Goal: Task Accomplishment & Management: Manage account settings

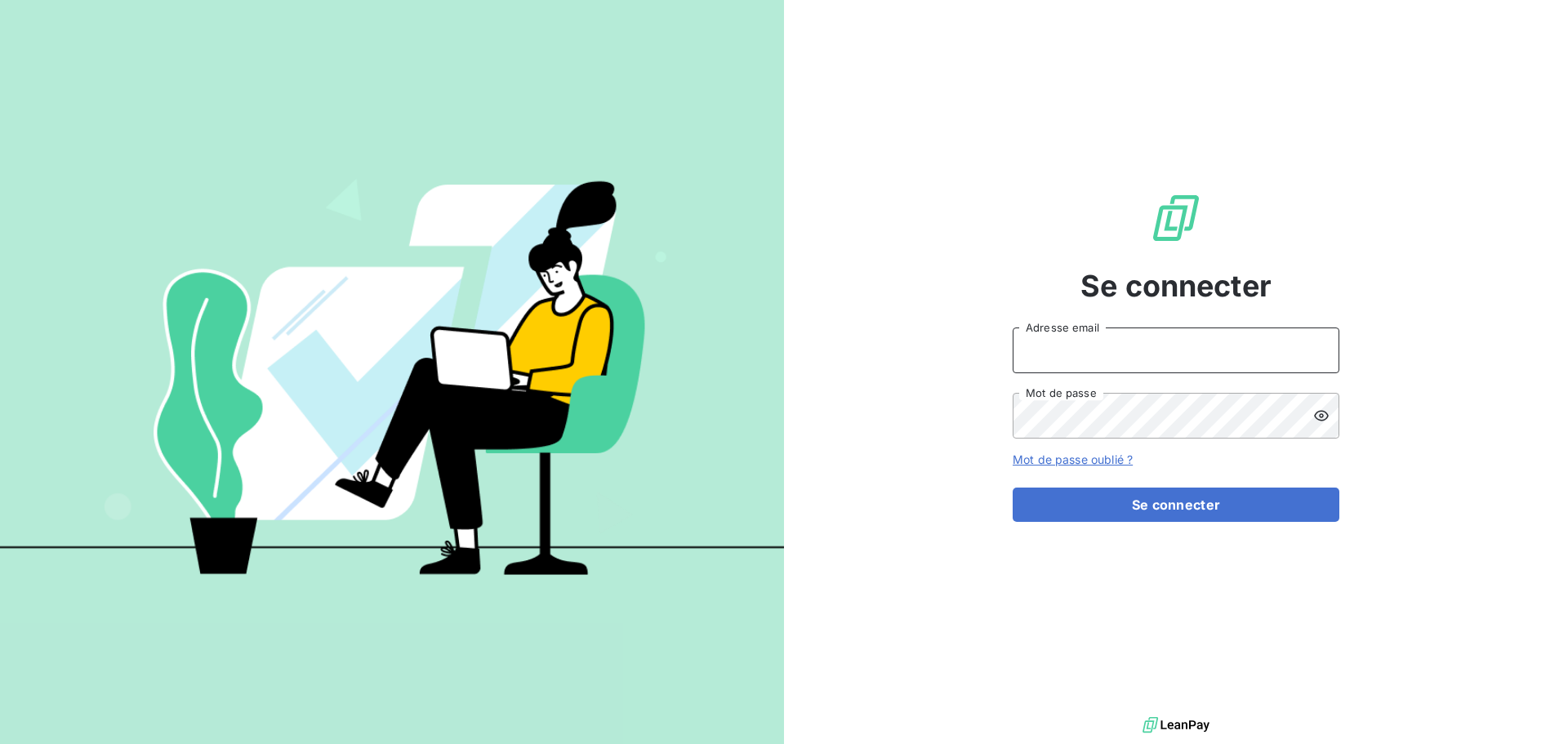
click at [1164, 349] on input "Adresse email" at bounding box center [1176, 351] width 327 height 46
type input "c.dumazy@safe-groupe.com"
click at [1013, 487] on button "Se connecter" at bounding box center [1176, 505] width 327 height 35
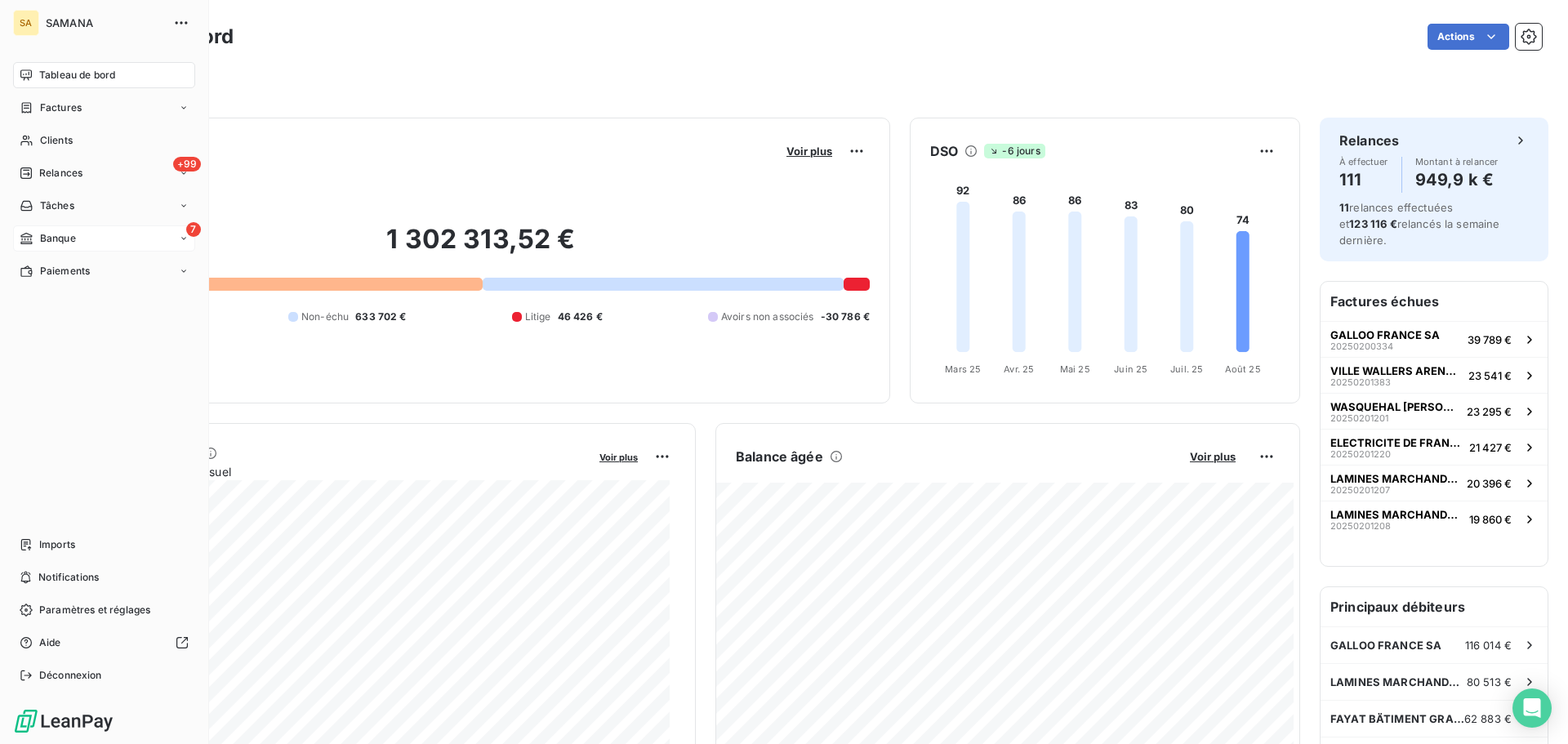
click at [32, 235] on icon at bounding box center [26, 238] width 13 height 13
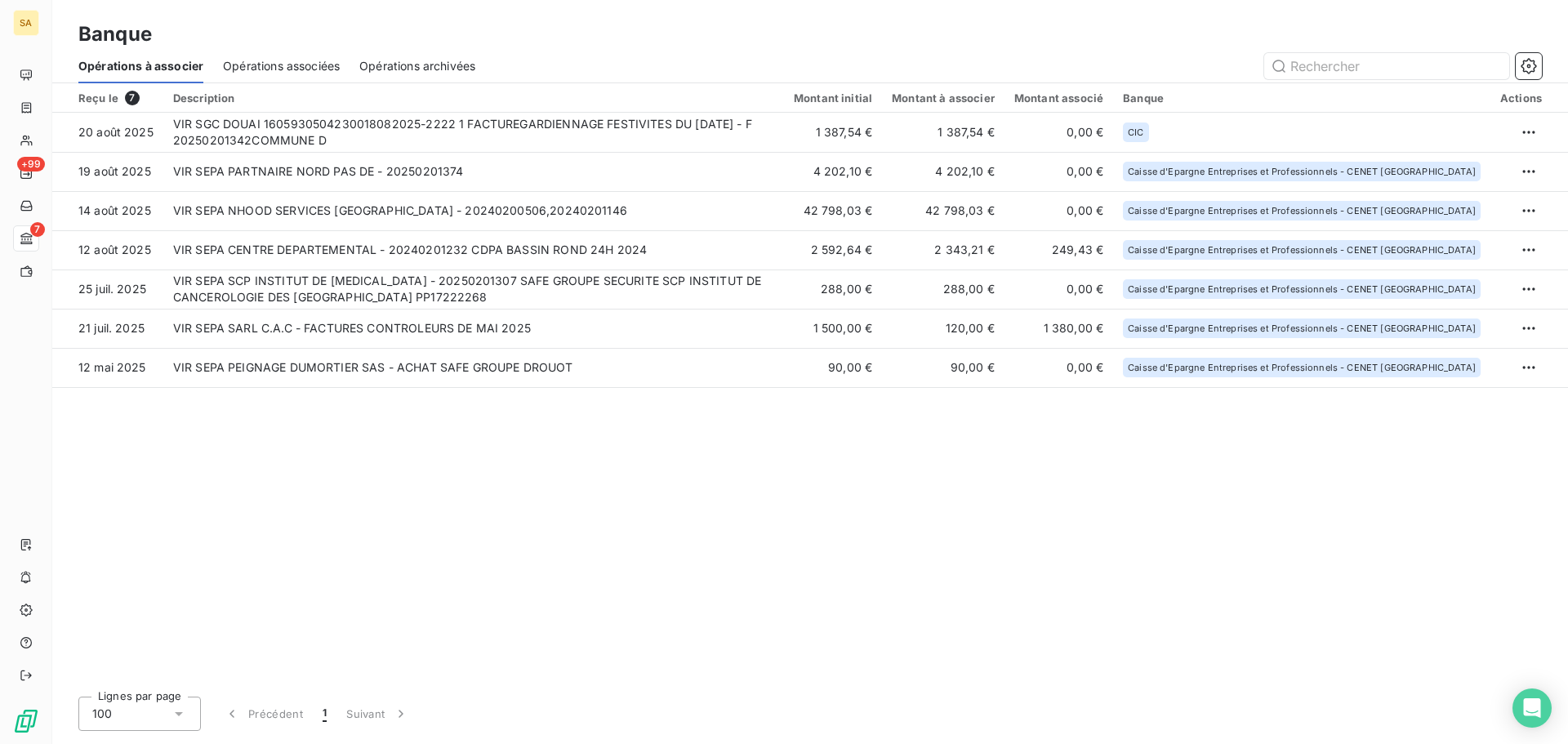
click at [384, 482] on div "Reçu le 7 Description Montant initial Montant à associer Montant associé Banque…" at bounding box center [810, 384] width 1516 height 601
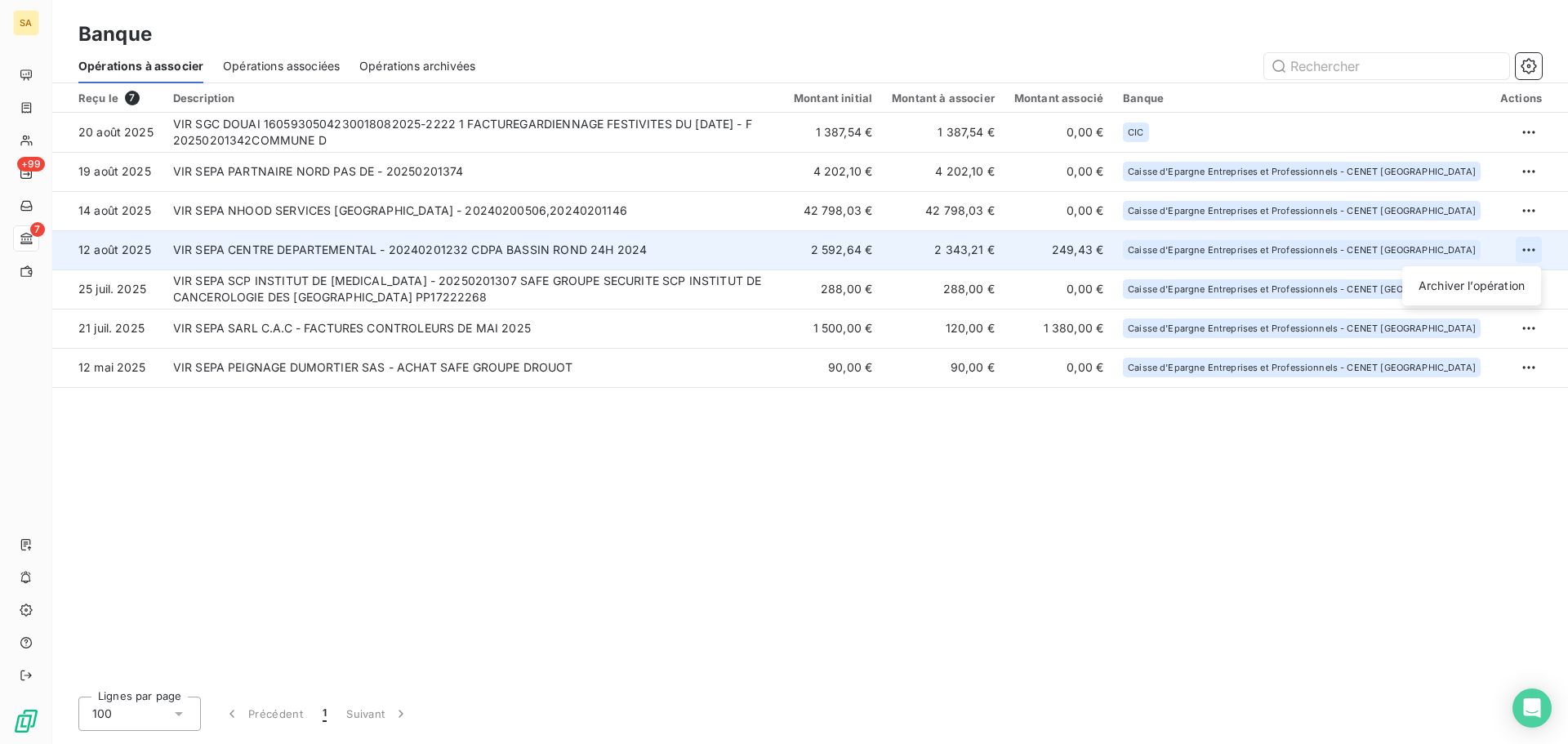
click at [1529, 250] on html "SA +99 7 Banque Opérations à associer Opérations associées Opérations archivées…" at bounding box center [784, 372] width 1568 height 744
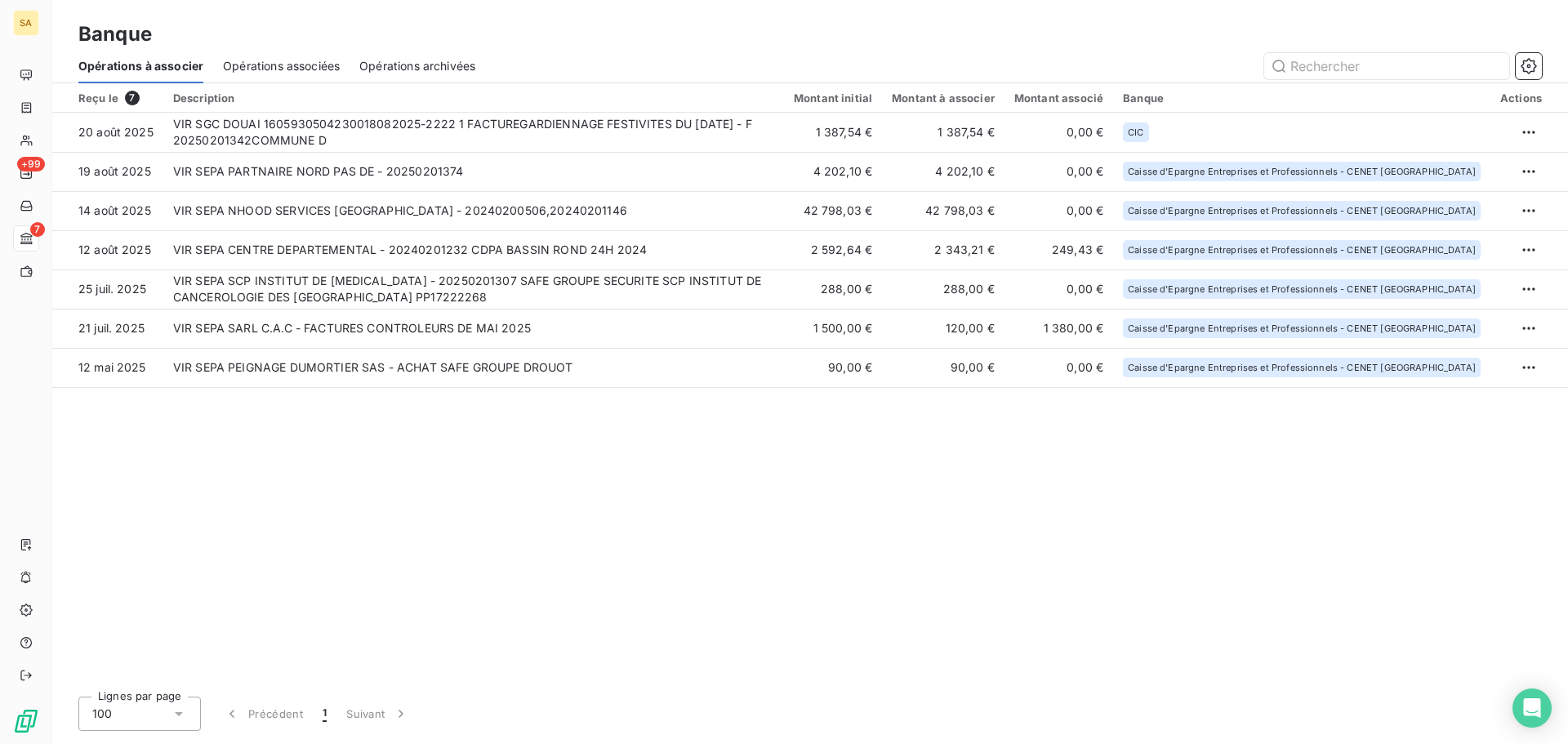
click at [398, 242] on html "SA +99 7 Banque Opérations à associer Opérations associées Opérations archivées…" at bounding box center [784, 372] width 1568 height 744
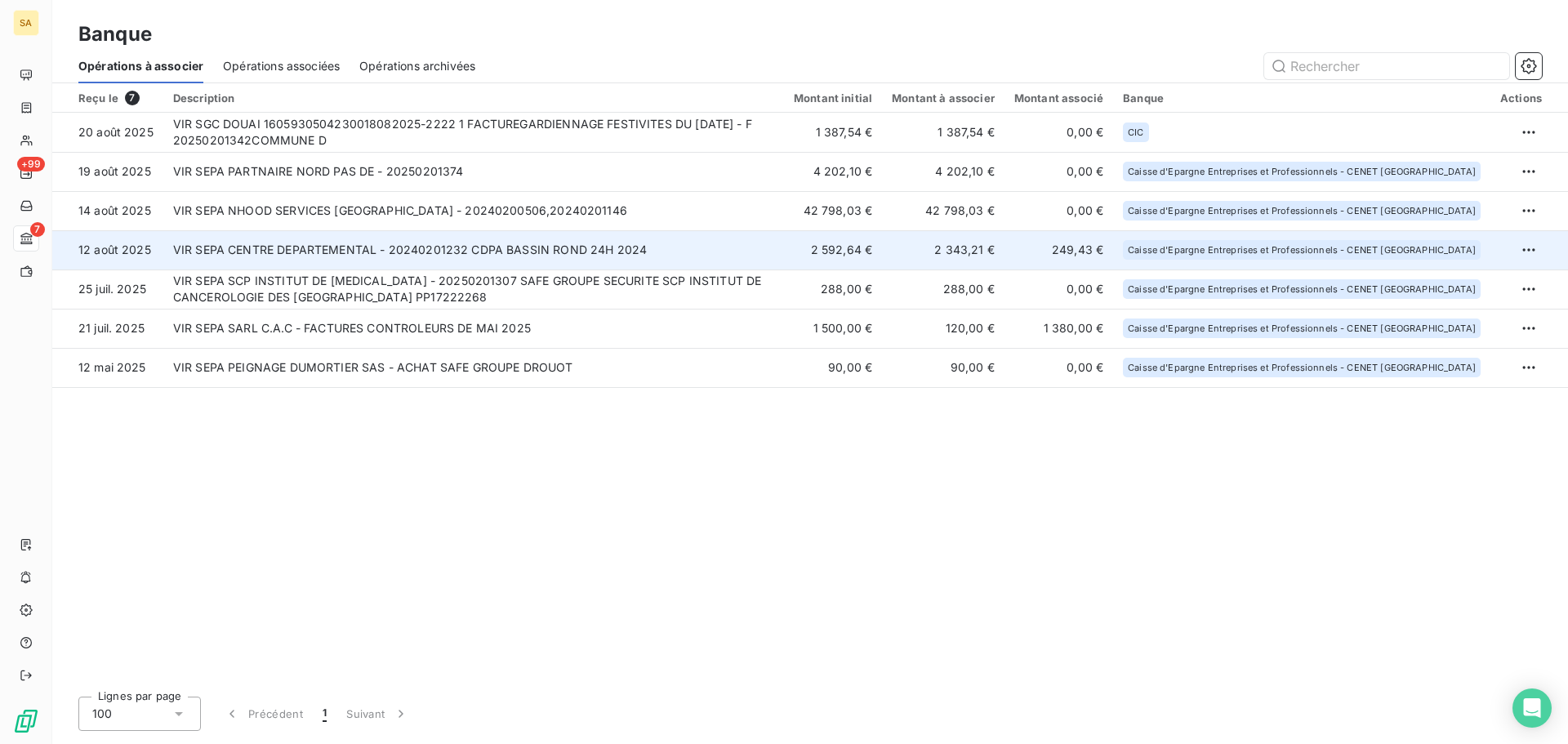
click at [396, 246] on td "VIR SEPA CENTRE DEPARTEMENTAL - 20240201232 CDPA BASSIN ROND 24H 2024" at bounding box center [474, 250] width 621 height 39
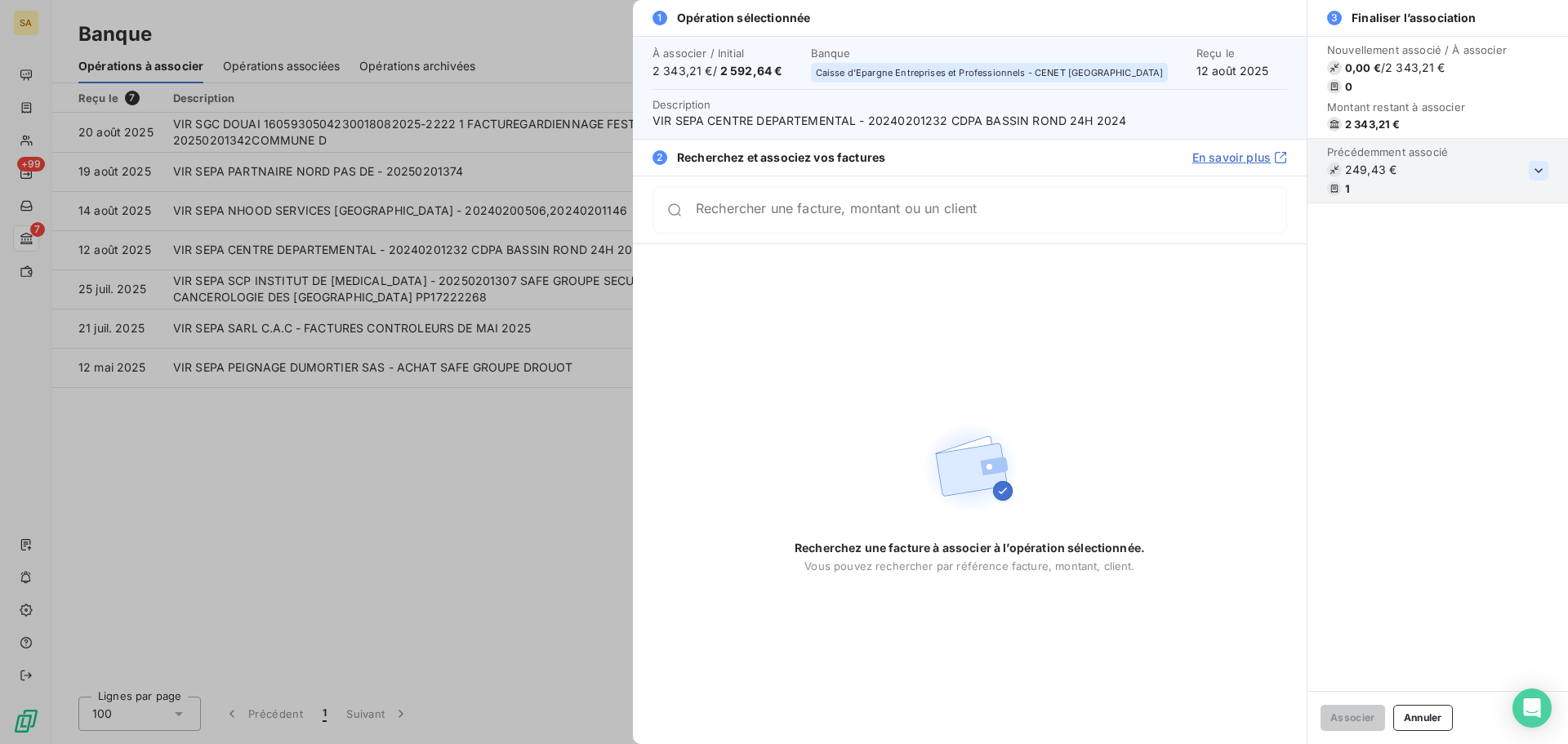
click at [1536, 166] on icon "button" at bounding box center [1538, 170] width 16 height 16
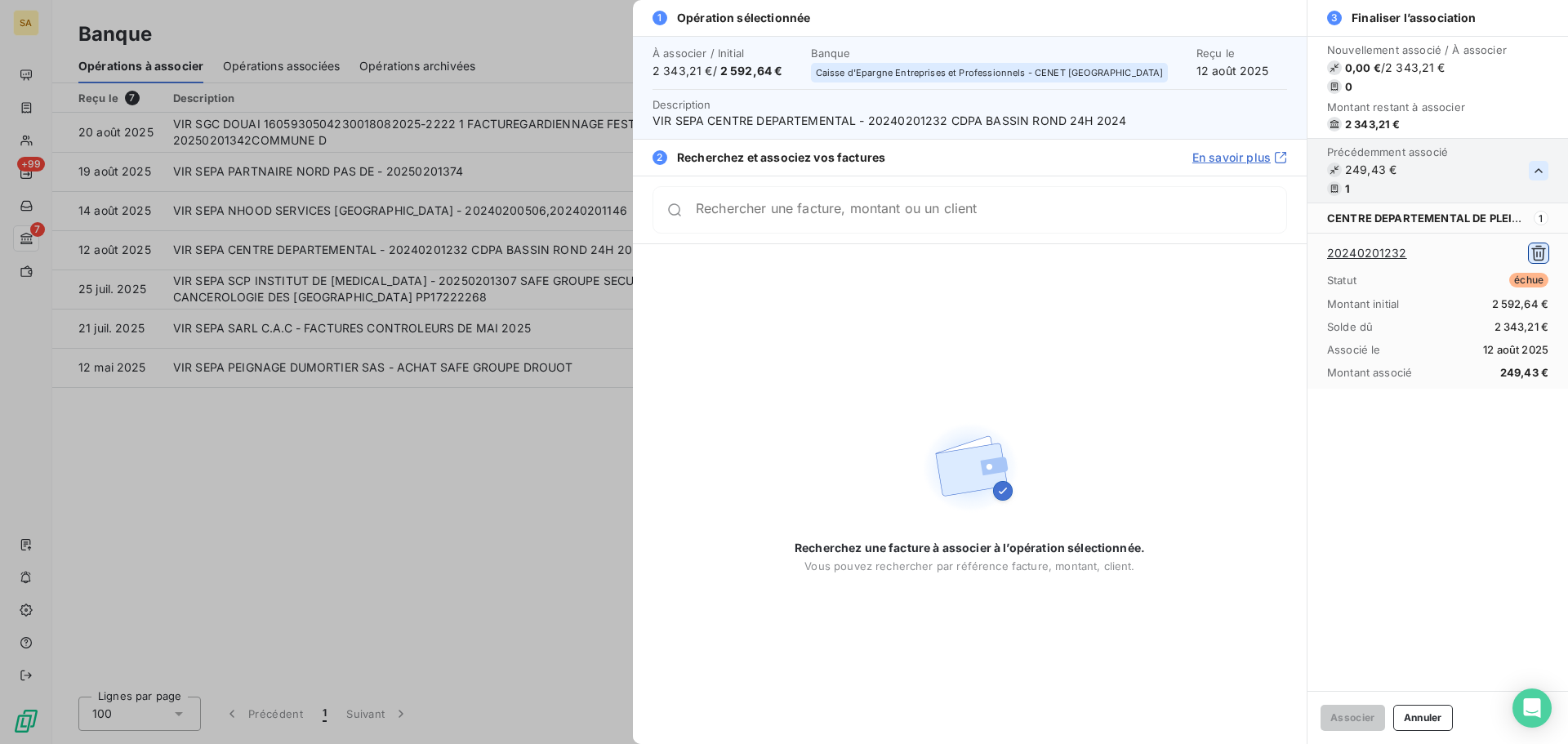
click at [1539, 254] on icon "button" at bounding box center [1538, 253] width 16 height 16
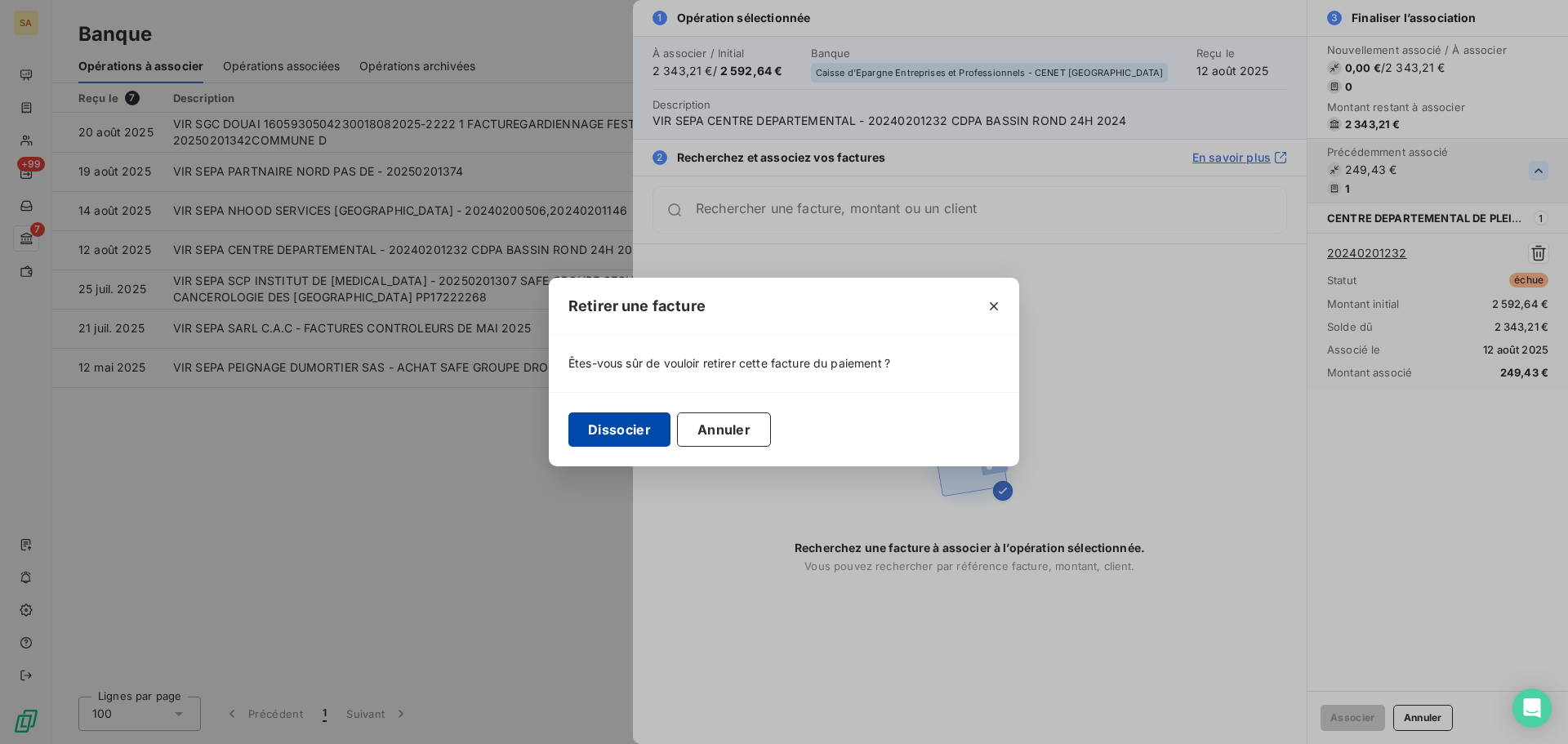
click at [603, 435] on button "Dissocier" at bounding box center [620, 430] width 102 height 35
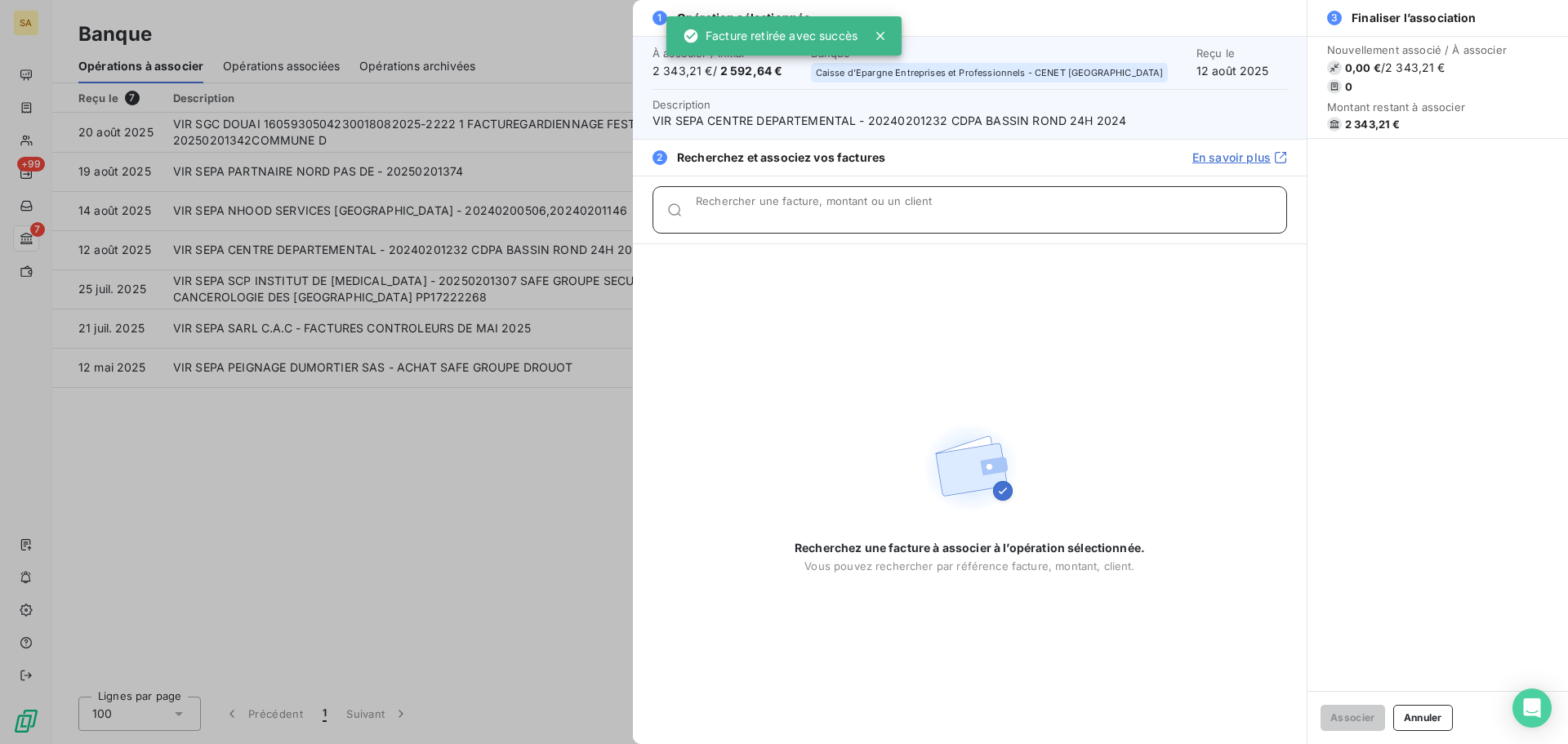
click at [811, 207] on div "Rechercher une facture, montant ou un client" at bounding box center [991, 210] width 591 height 16
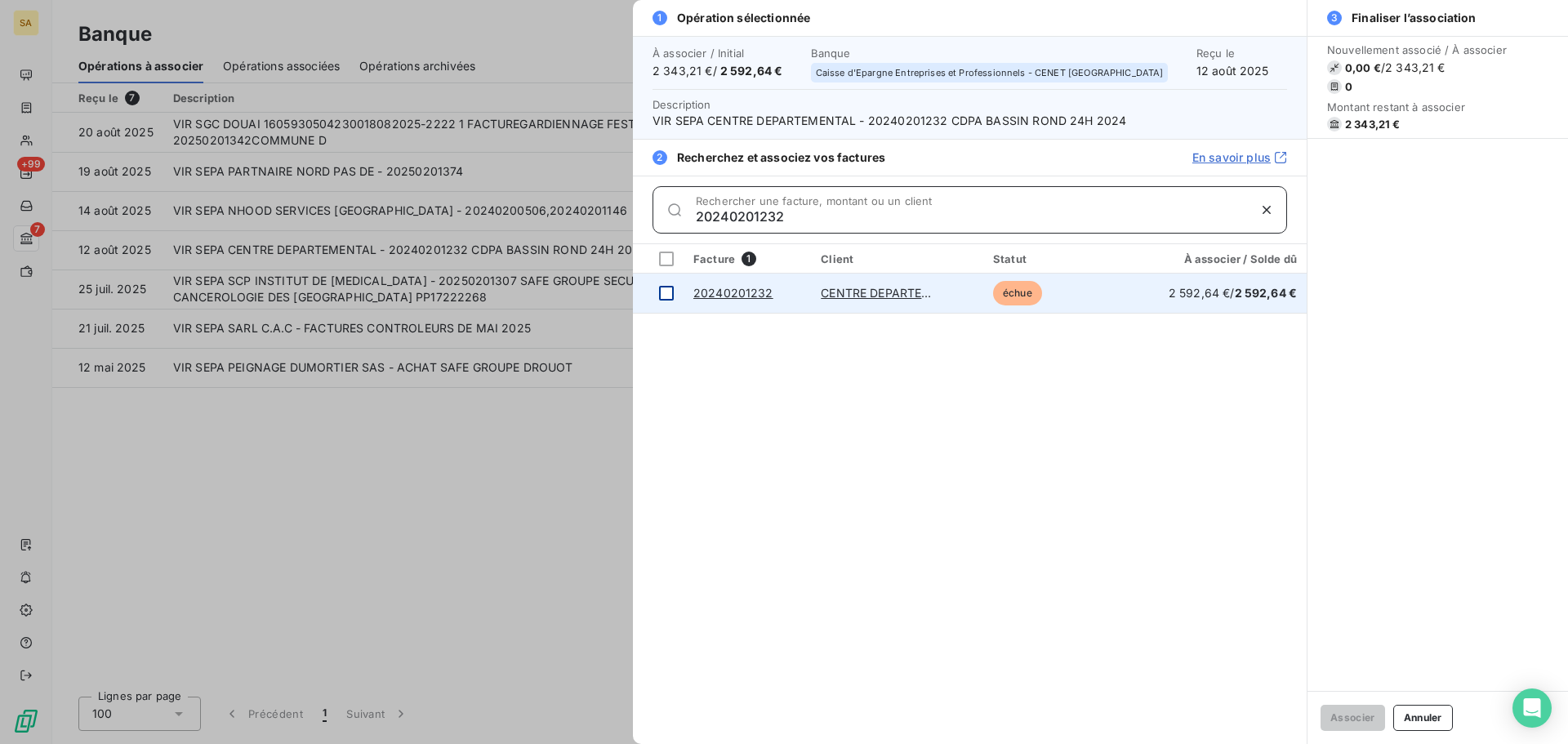
type input "20240201232"
click at [672, 297] on div at bounding box center [666, 293] width 14 height 14
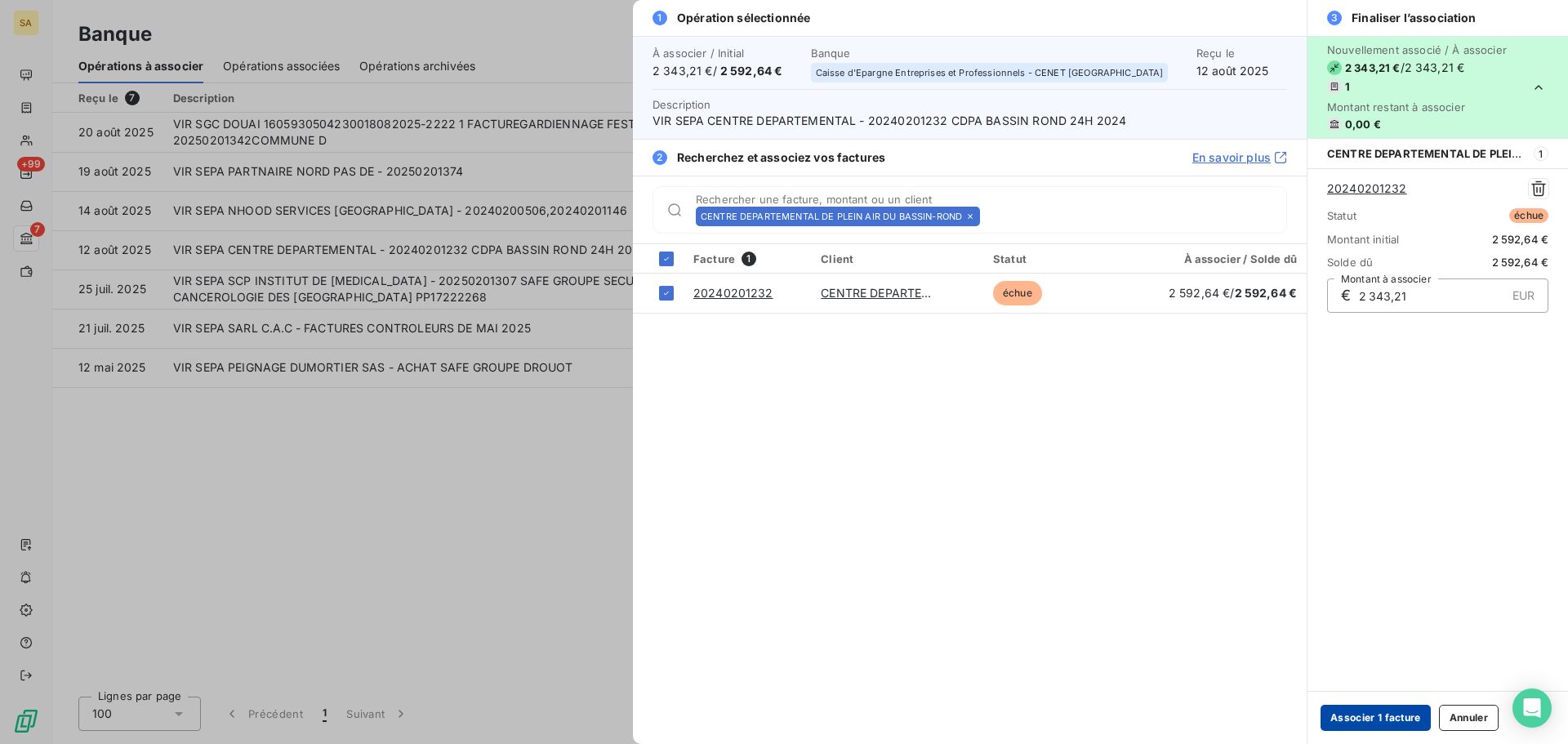
click at [1402, 717] on button "Associer 1 facture" at bounding box center [1375, 718] width 110 height 26
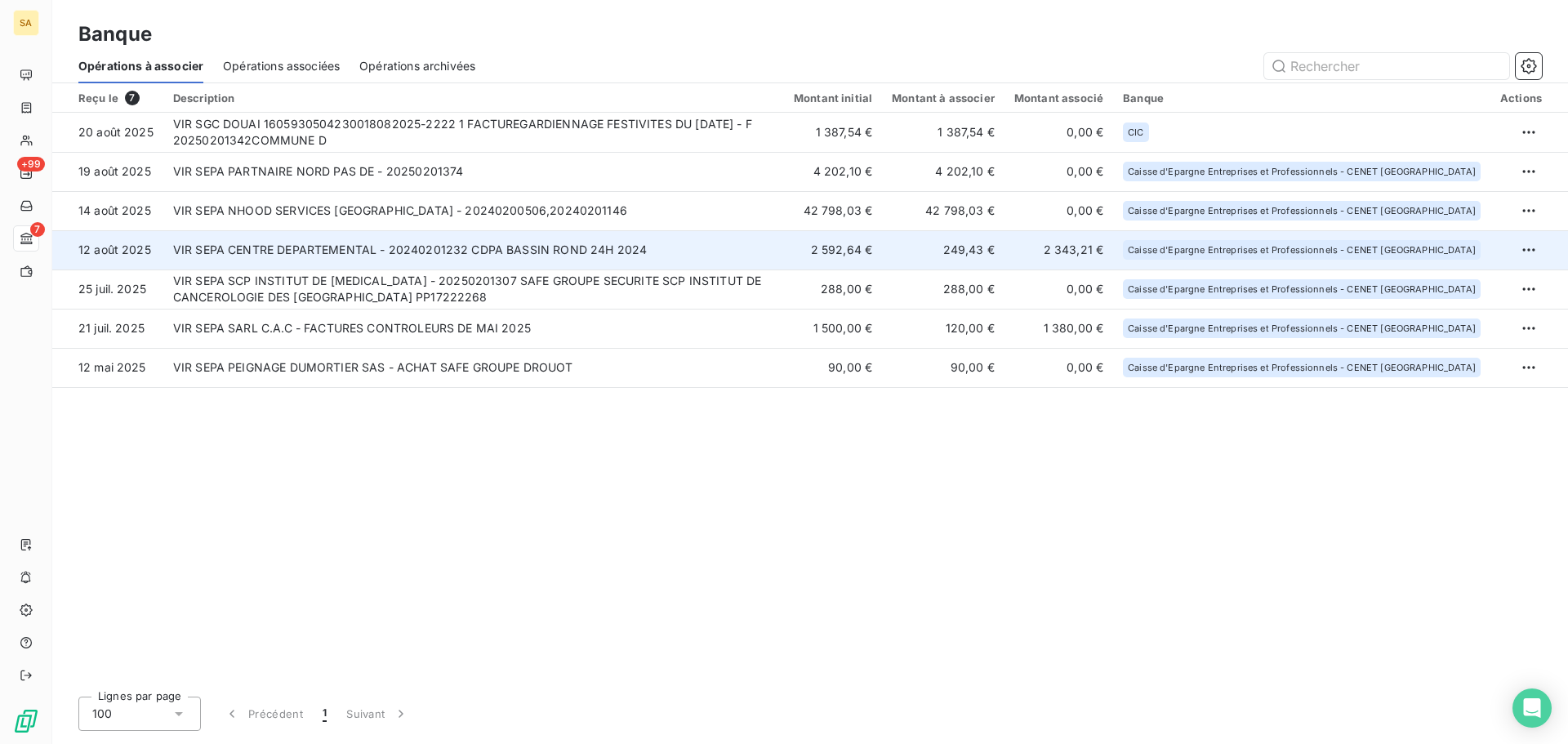
click at [345, 253] on td "VIR SEPA CENTRE DEPARTEMENTAL - 20240201232 CDPA BASSIN ROND 24H 2024" at bounding box center [474, 250] width 621 height 39
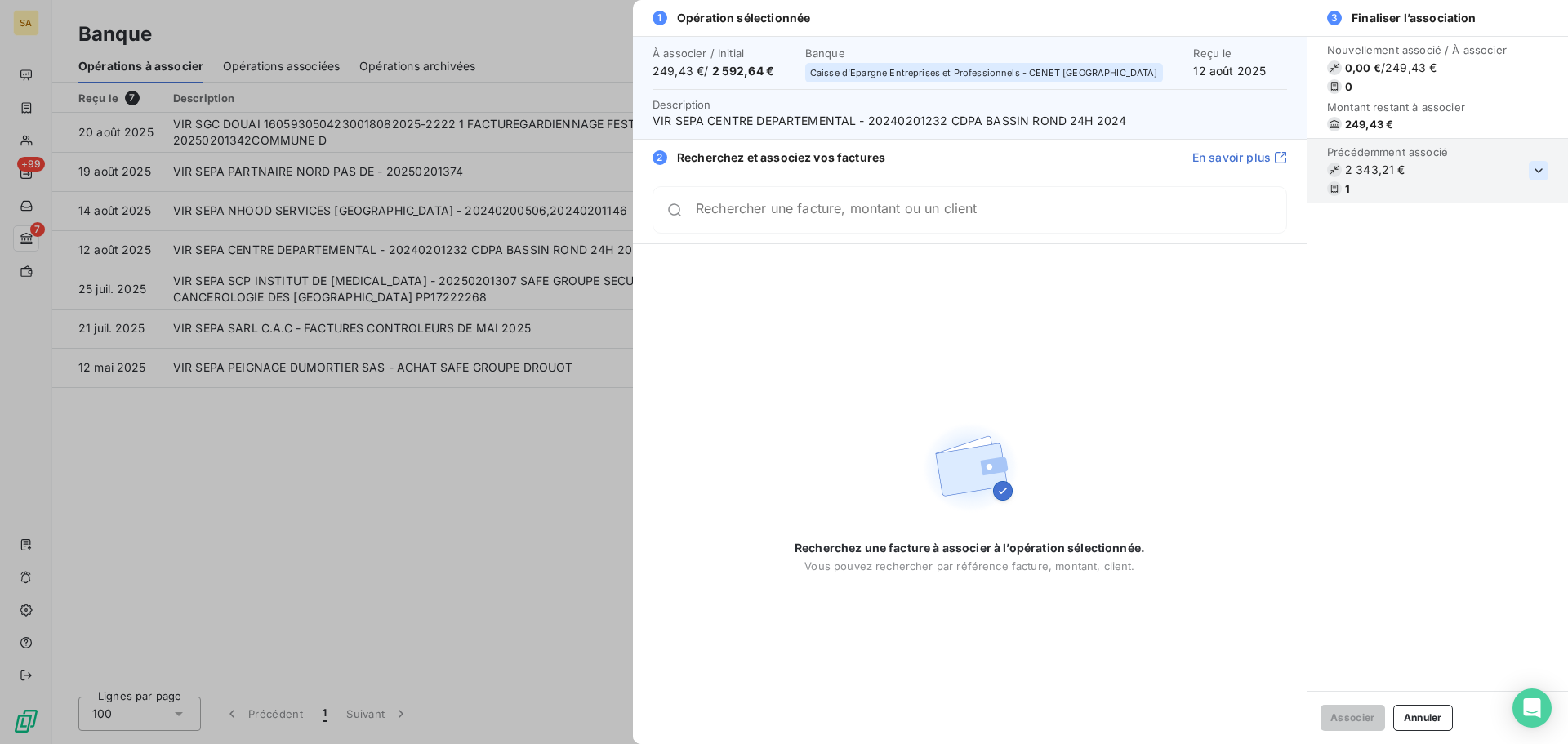
click at [1537, 168] on icon "button" at bounding box center [1538, 170] width 16 height 16
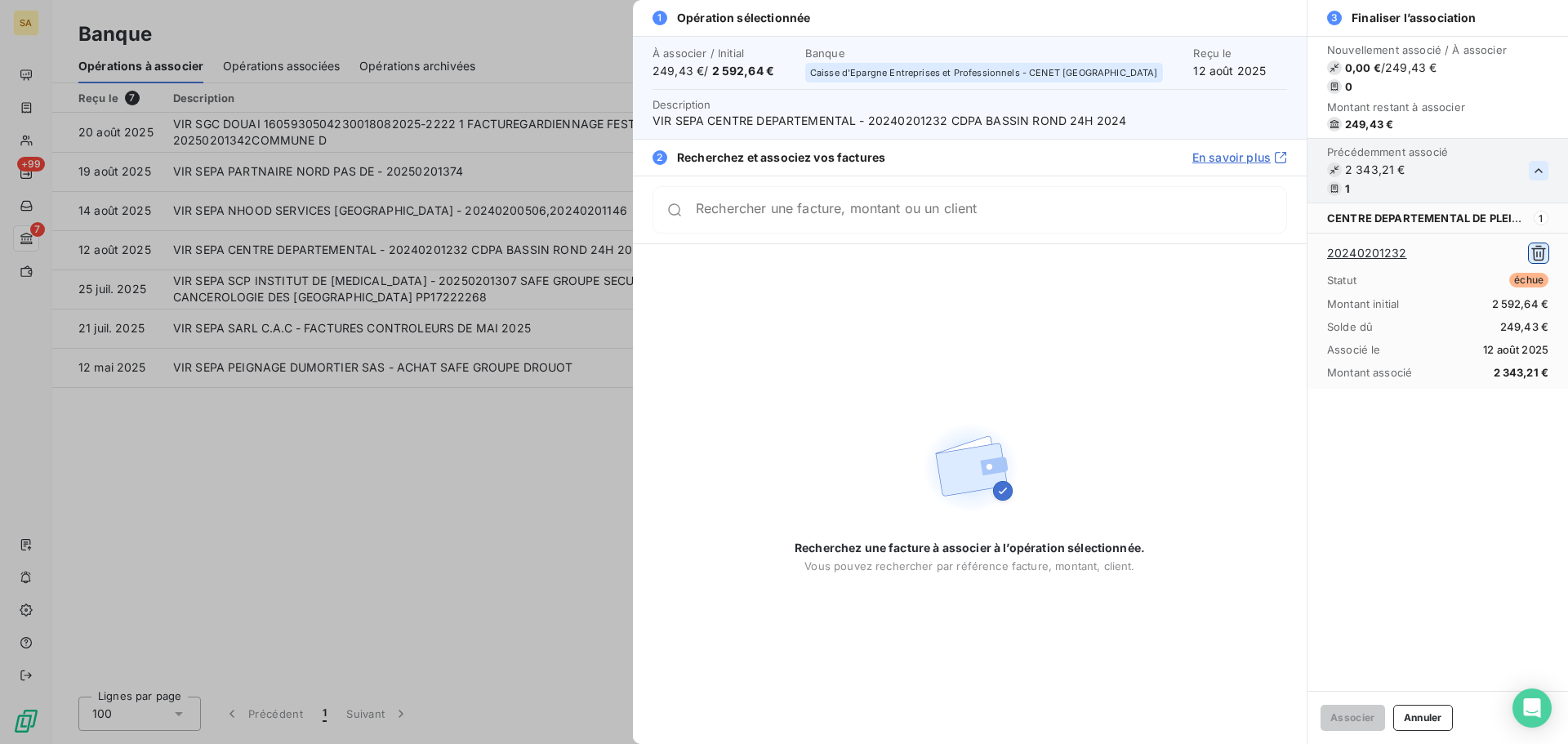
click at [1539, 253] on icon "button" at bounding box center [1538, 253] width 16 height 16
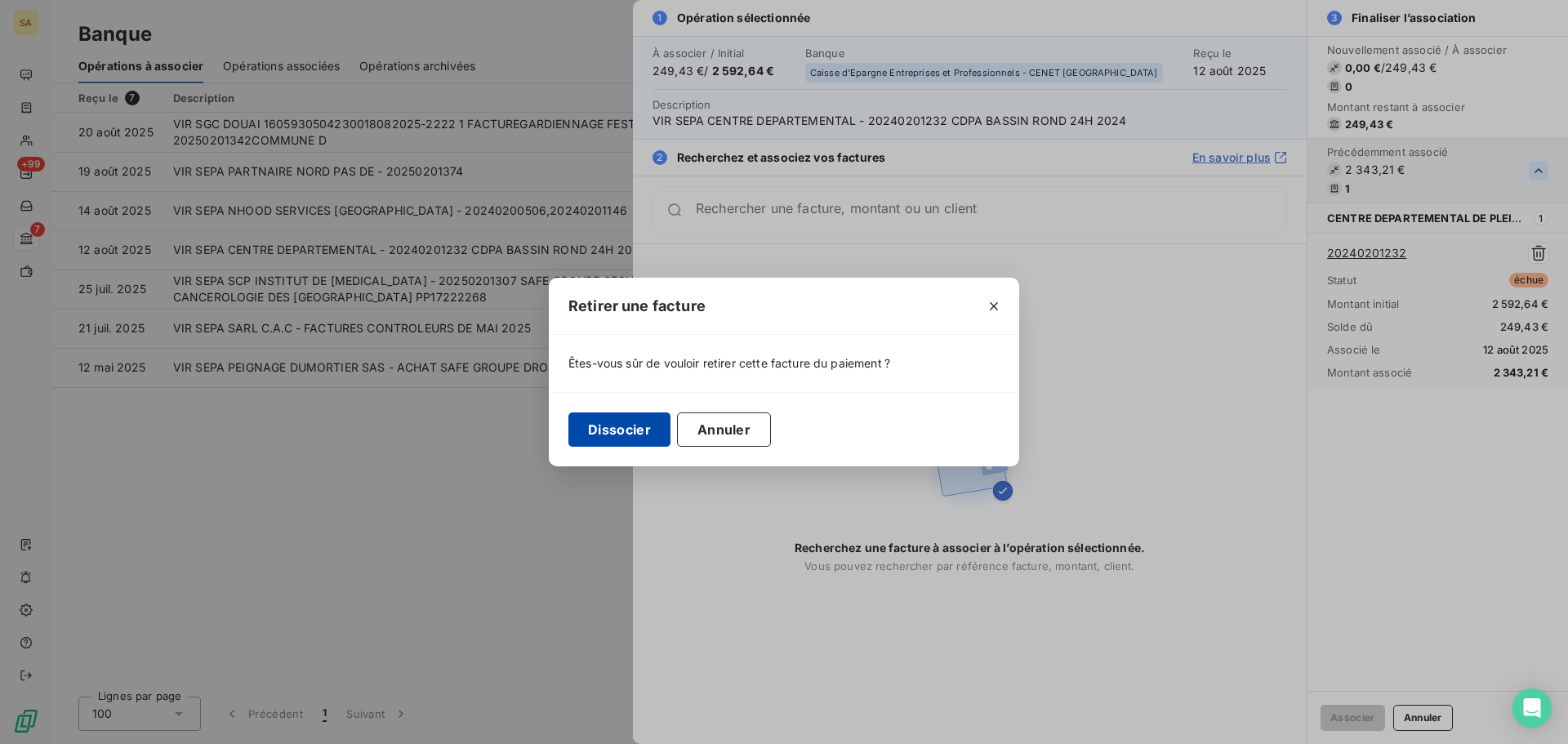
click at [624, 434] on button "Dissocier" at bounding box center [620, 430] width 102 height 35
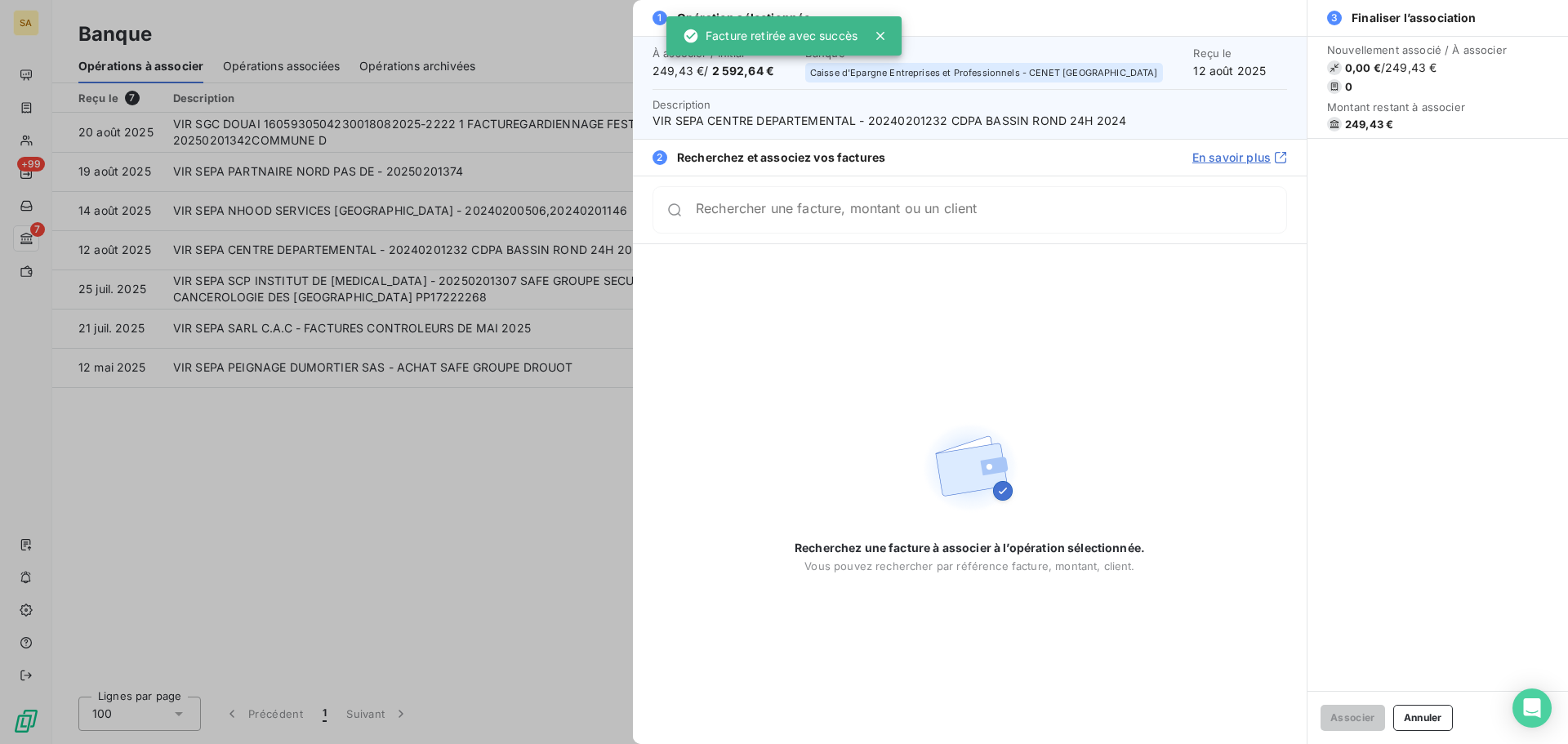
click at [20, 109] on div at bounding box center [784, 372] width 1568 height 744
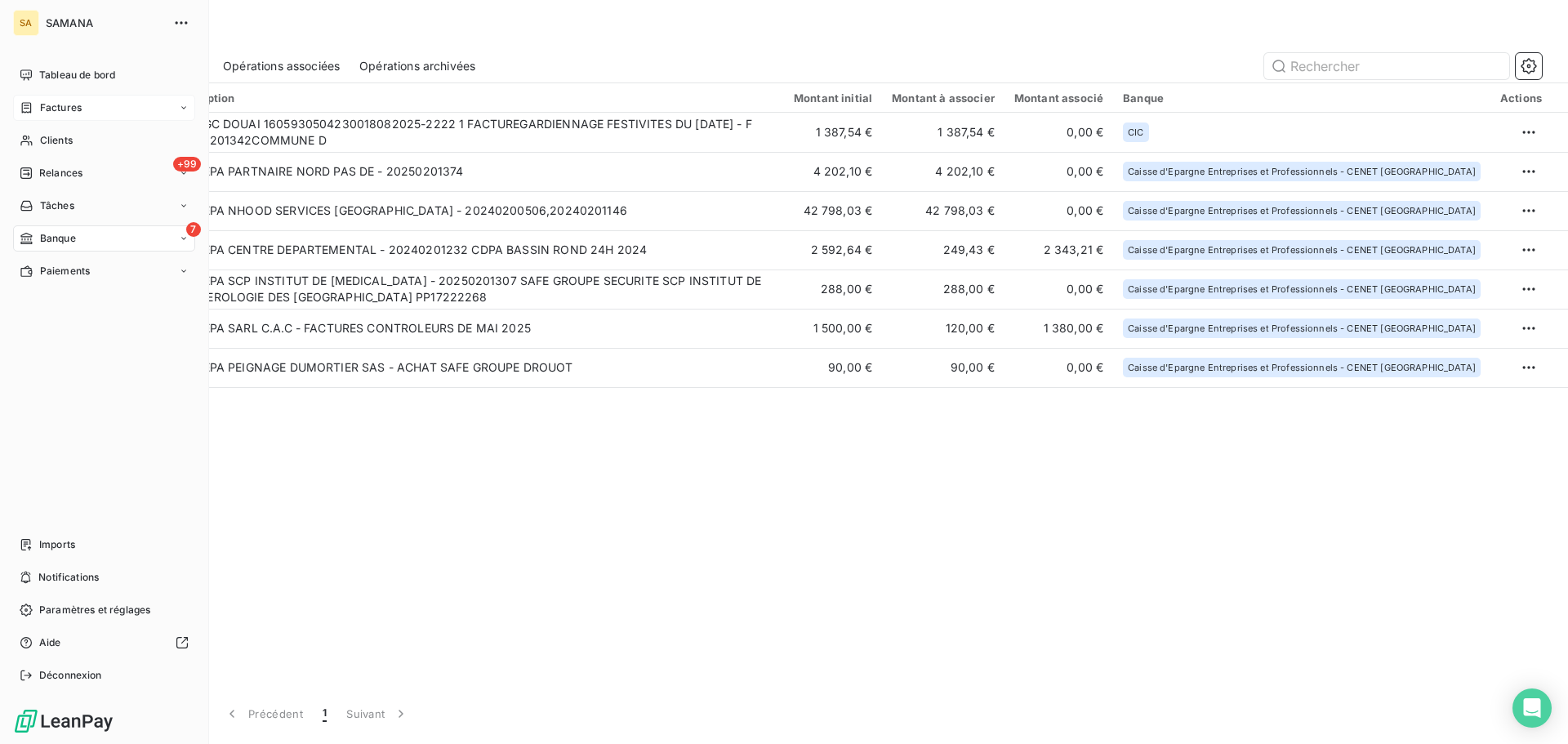
click at [179, 107] on icon at bounding box center [184, 108] width 10 height 10
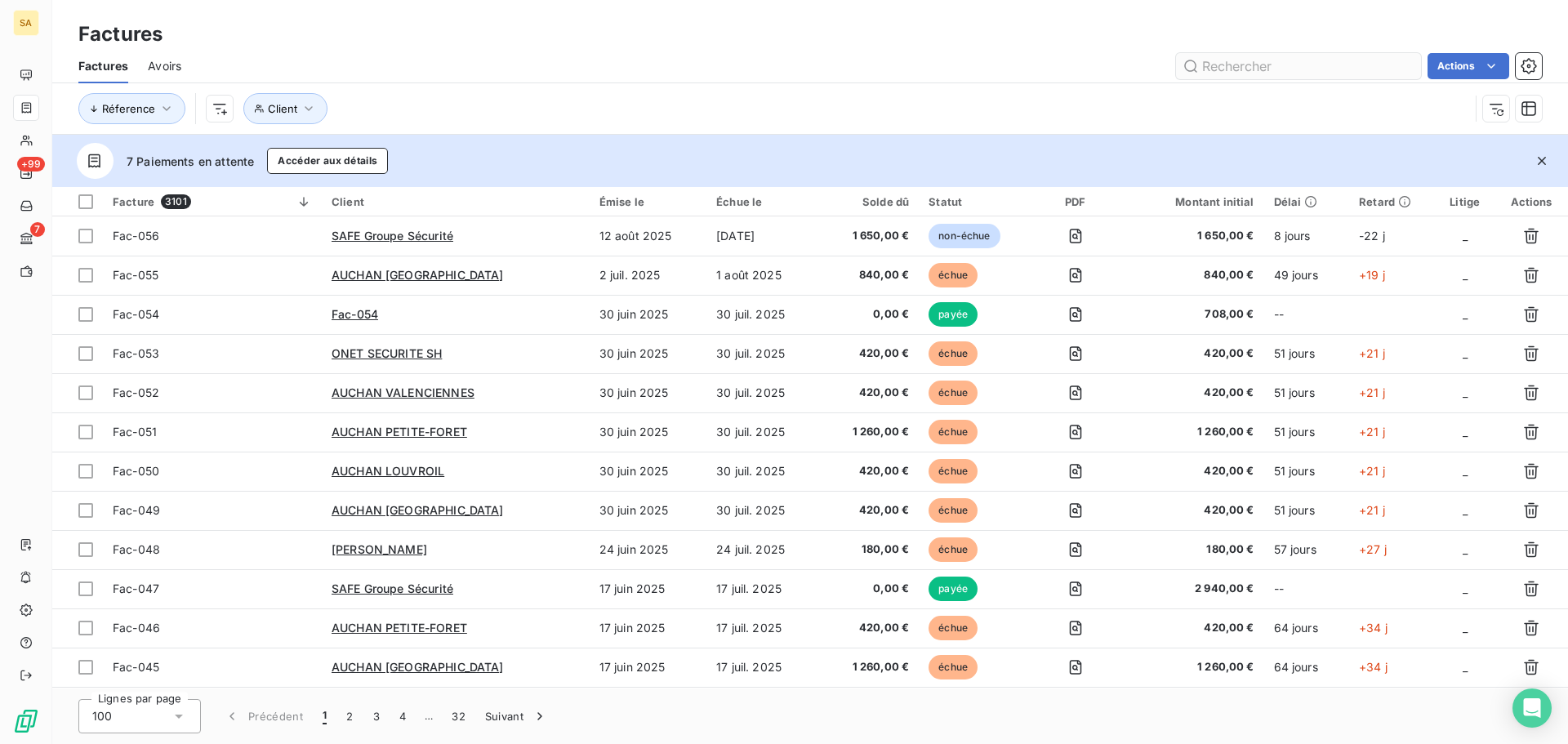
click at [1299, 72] on input "text" at bounding box center [1298, 65] width 245 height 26
type input "20240201232"
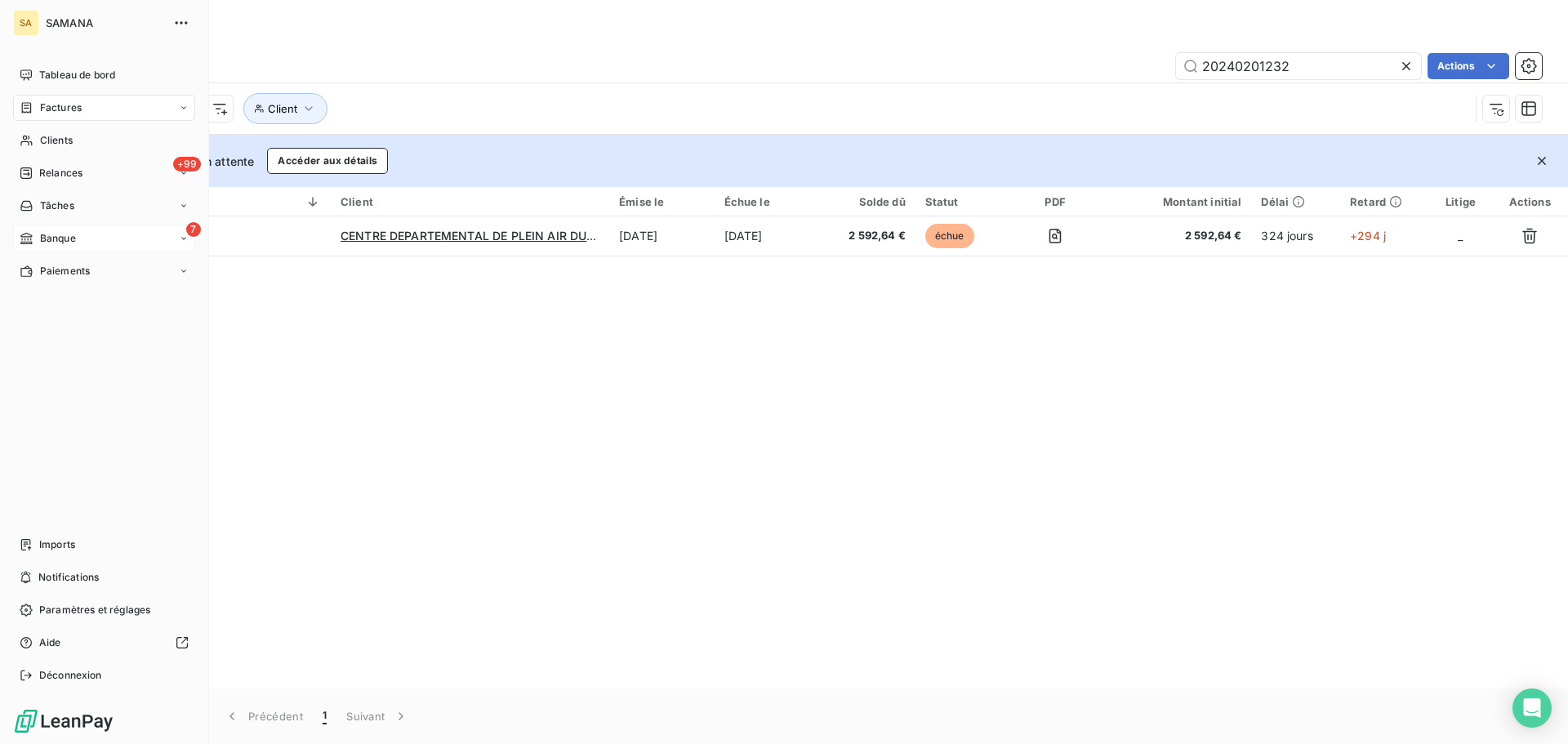
click at [29, 247] on div "7 Banque" at bounding box center [105, 238] width 183 height 26
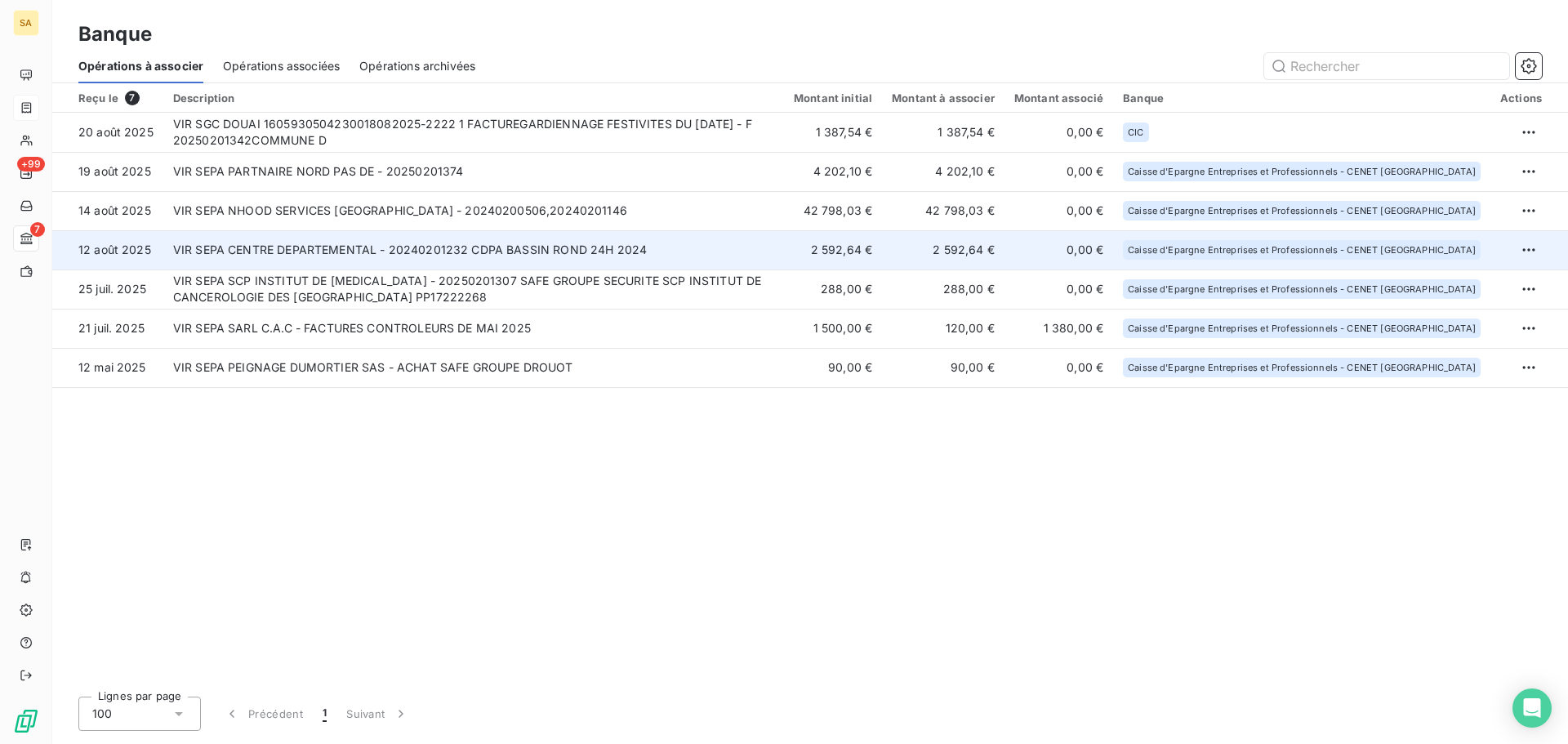
click at [313, 252] on td "VIR SEPA CENTRE DEPARTEMENTAL - 20240201232 CDPA BASSIN ROND 24H 2024" at bounding box center [474, 250] width 621 height 39
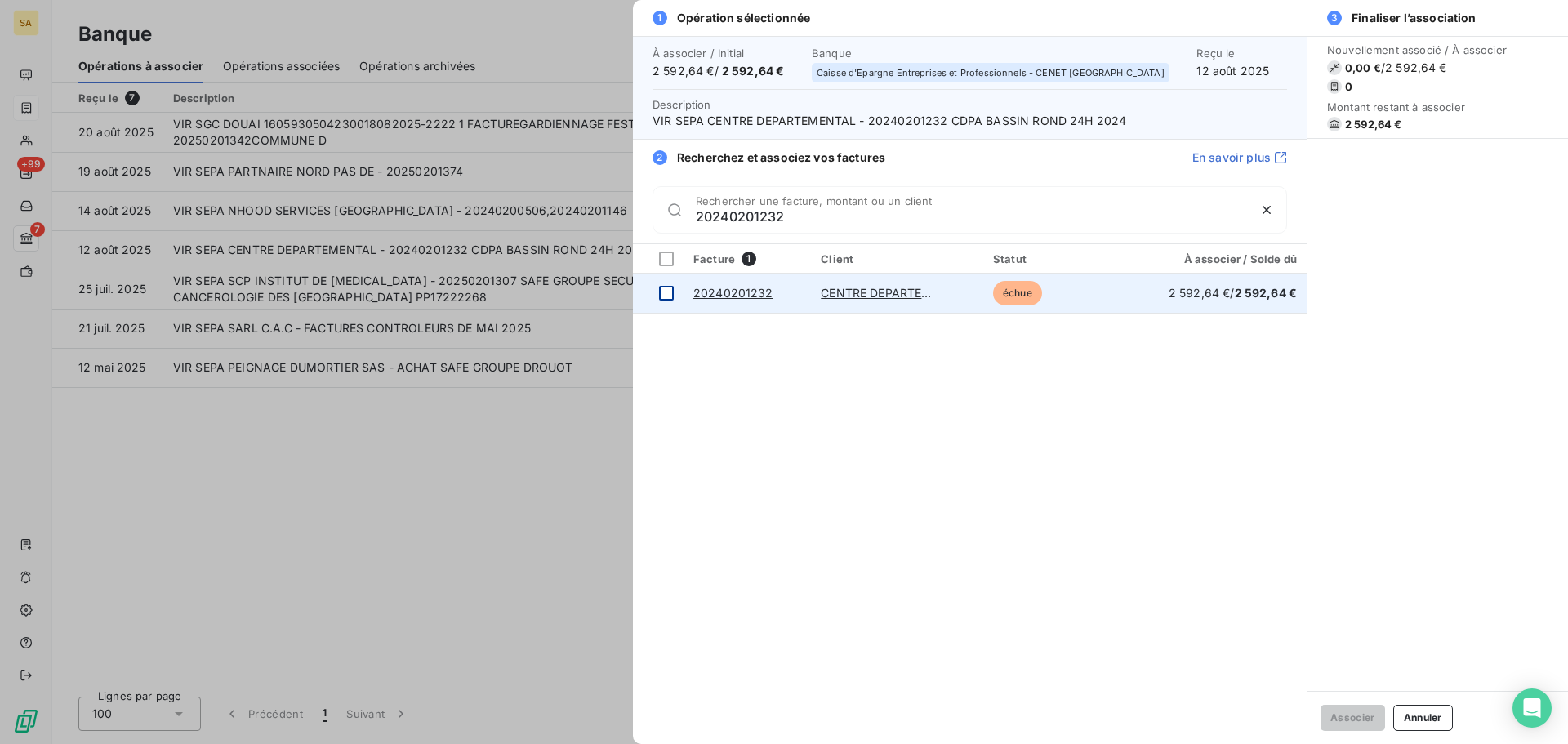
type input "20240201232"
click at [665, 291] on div at bounding box center [666, 293] width 14 height 14
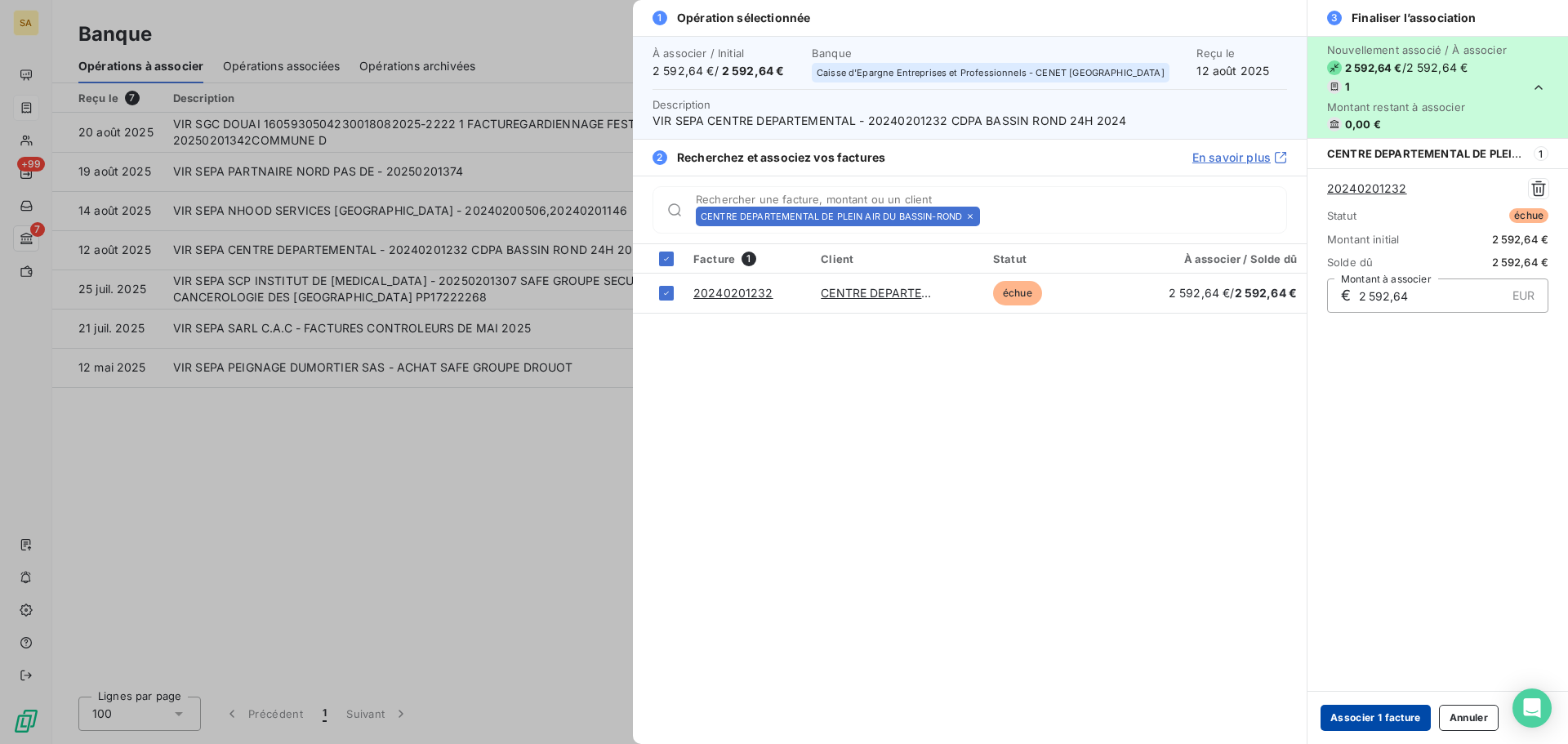
click at [1384, 717] on button "Associer 1 facture" at bounding box center [1375, 718] width 110 height 26
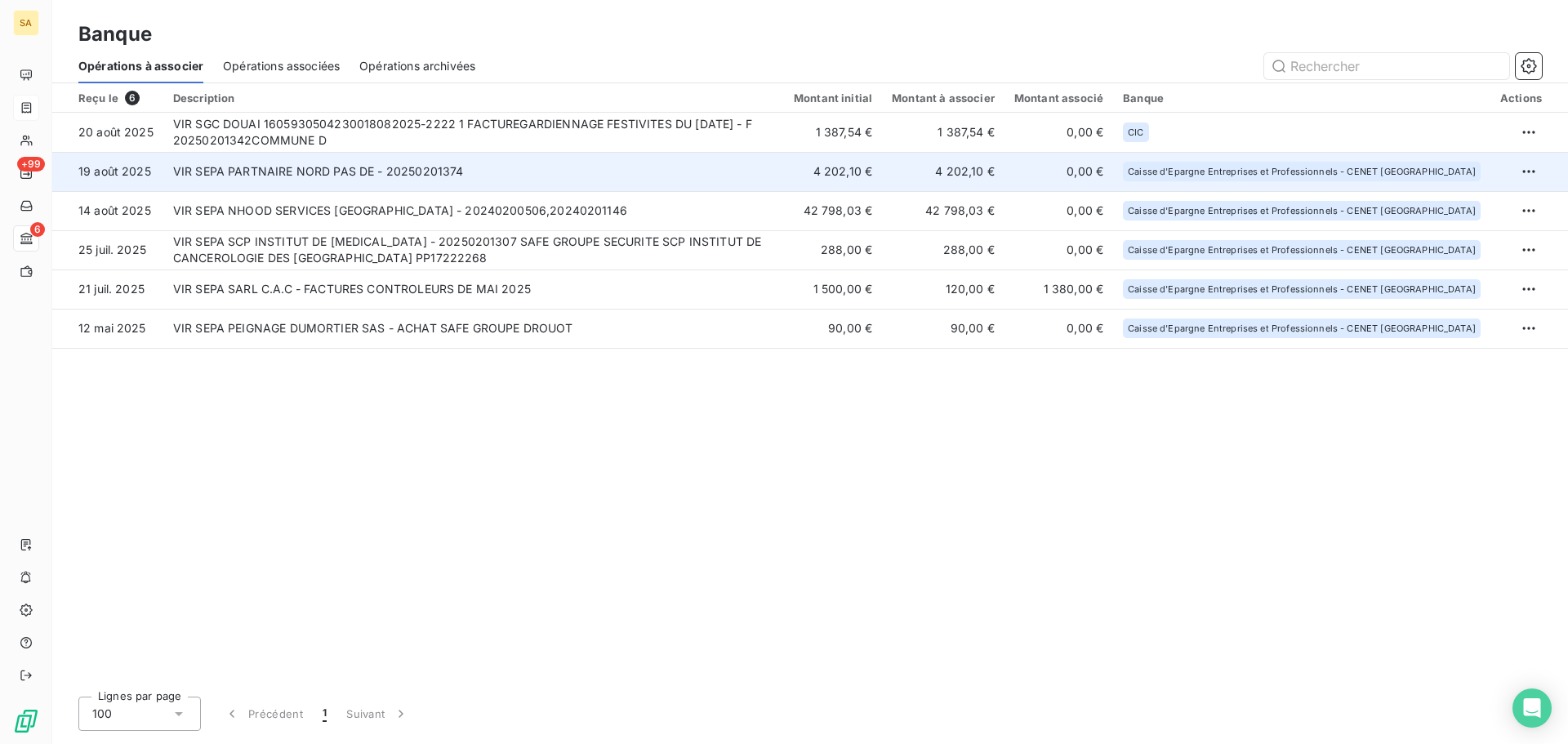
click at [275, 179] on td "VIR SEPA PARTNAIRE NORD PAS DE - 20250201374" at bounding box center [474, 171] width 621 height 39
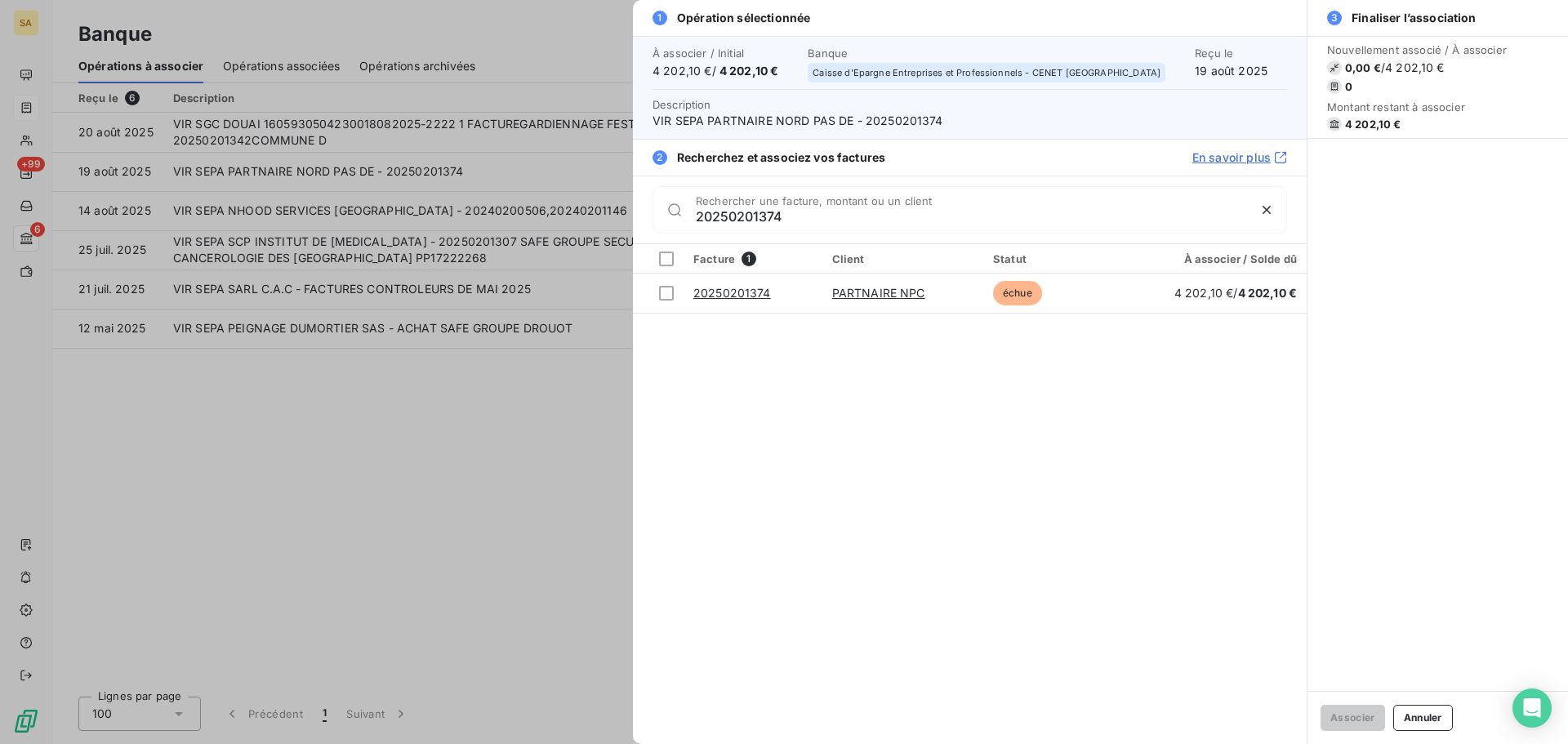
type input "20250201374"
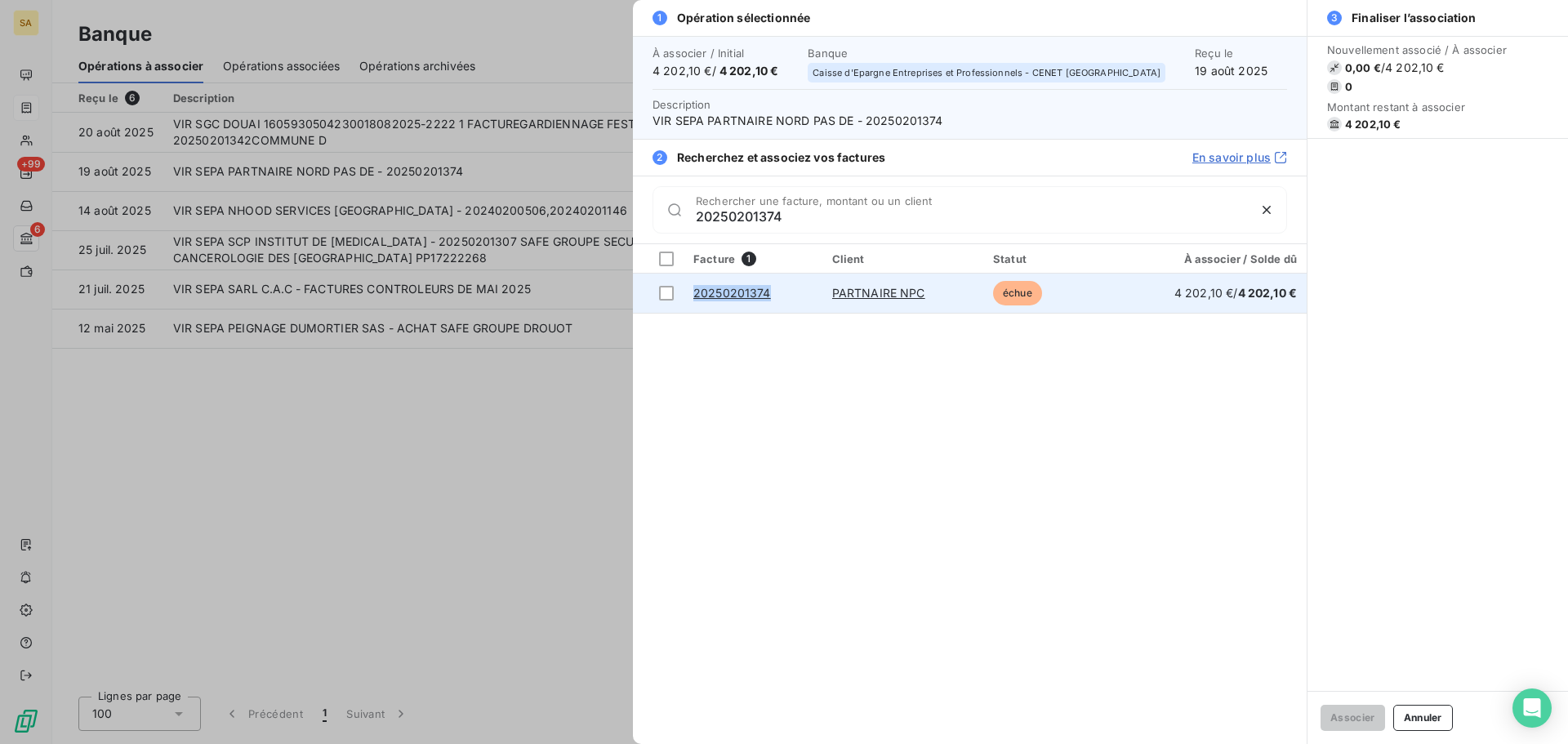
drag, startPoint x: 780, startPoint y: 296, endPoint x: 688, endPoint y: 297, distance: 92.0
click at [688, 297] on td "20250201374" at bounding box center [752, 293] width 139 height 39
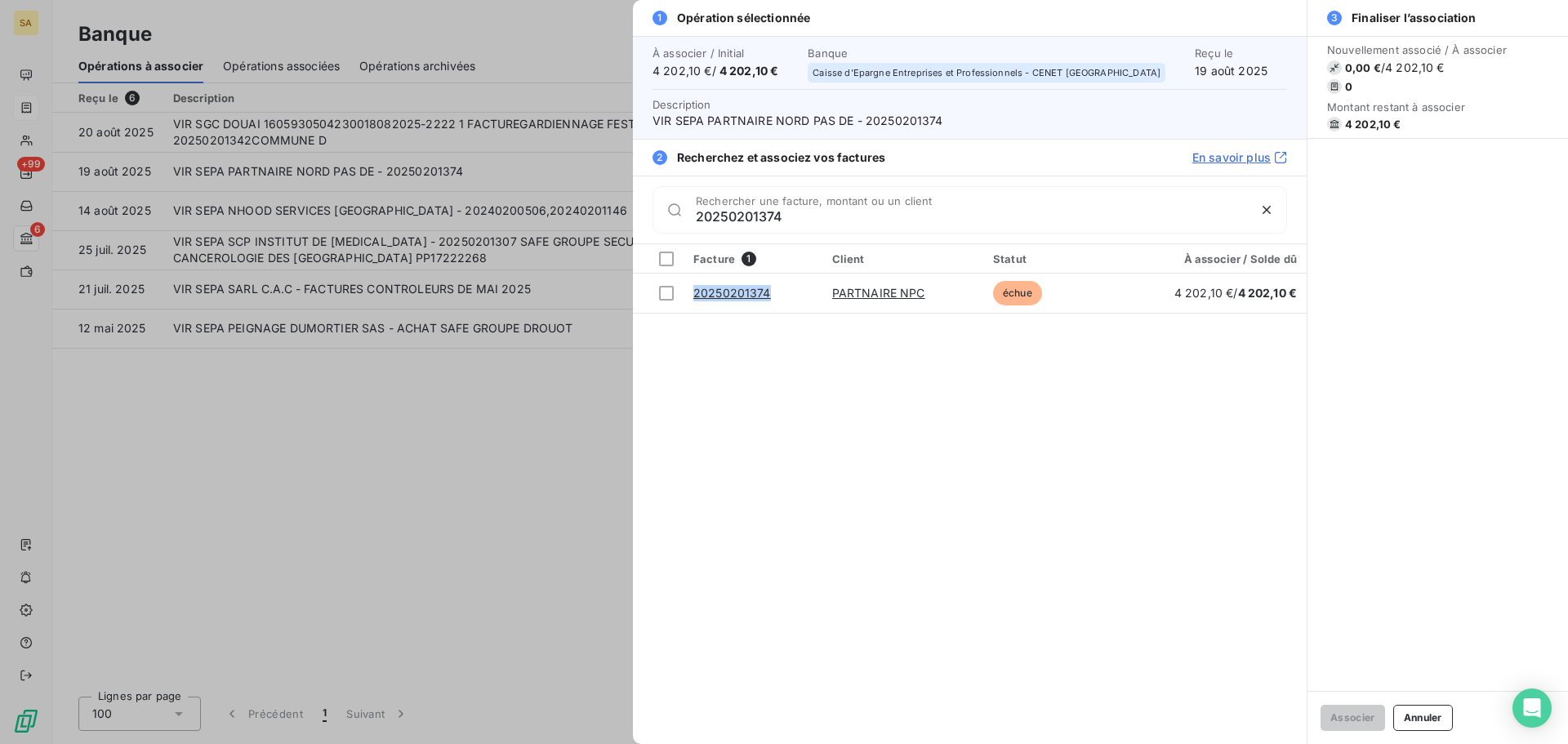
copy link "20250201374"
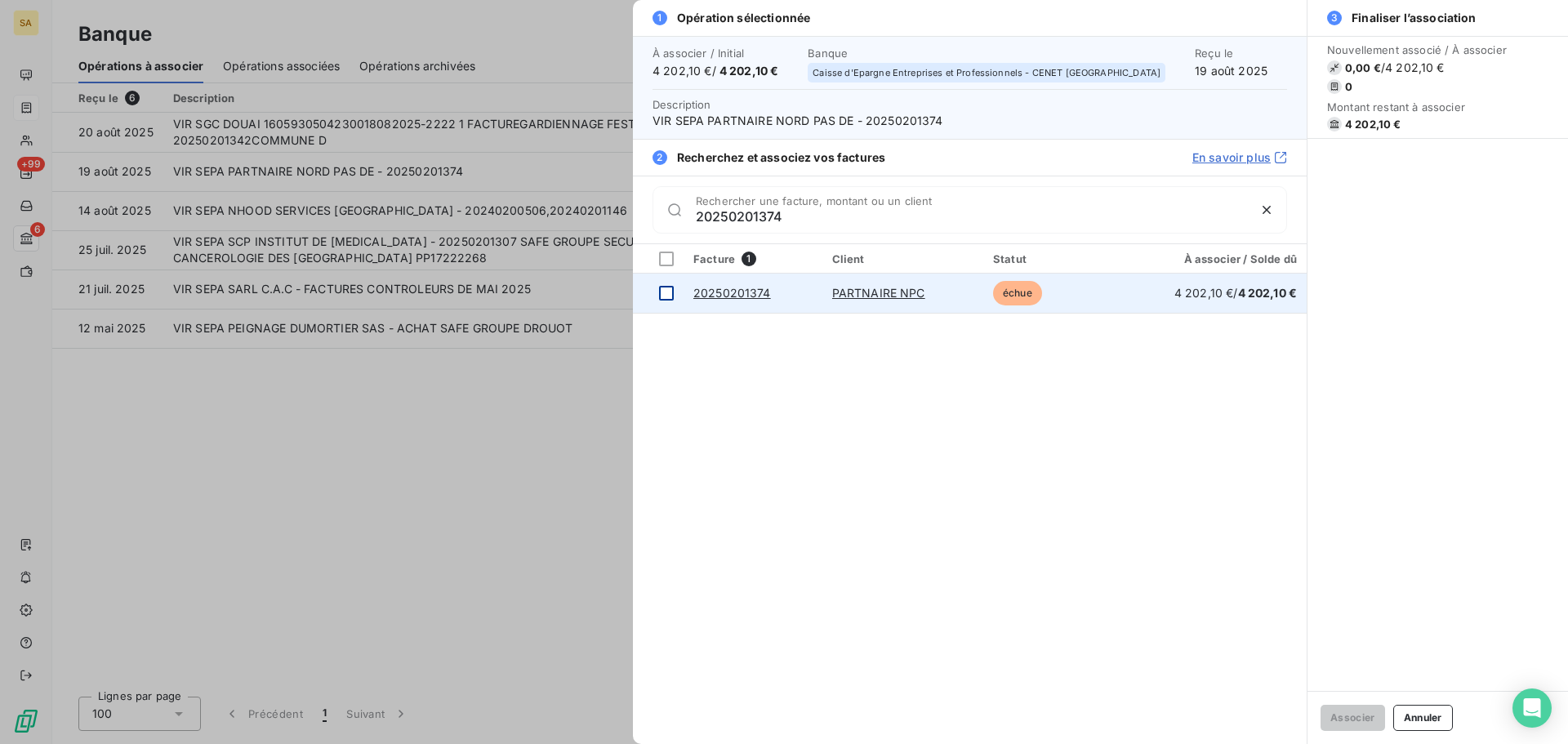
click at [667, 297] on div at bounding box center [666, 293] width 14 height 14
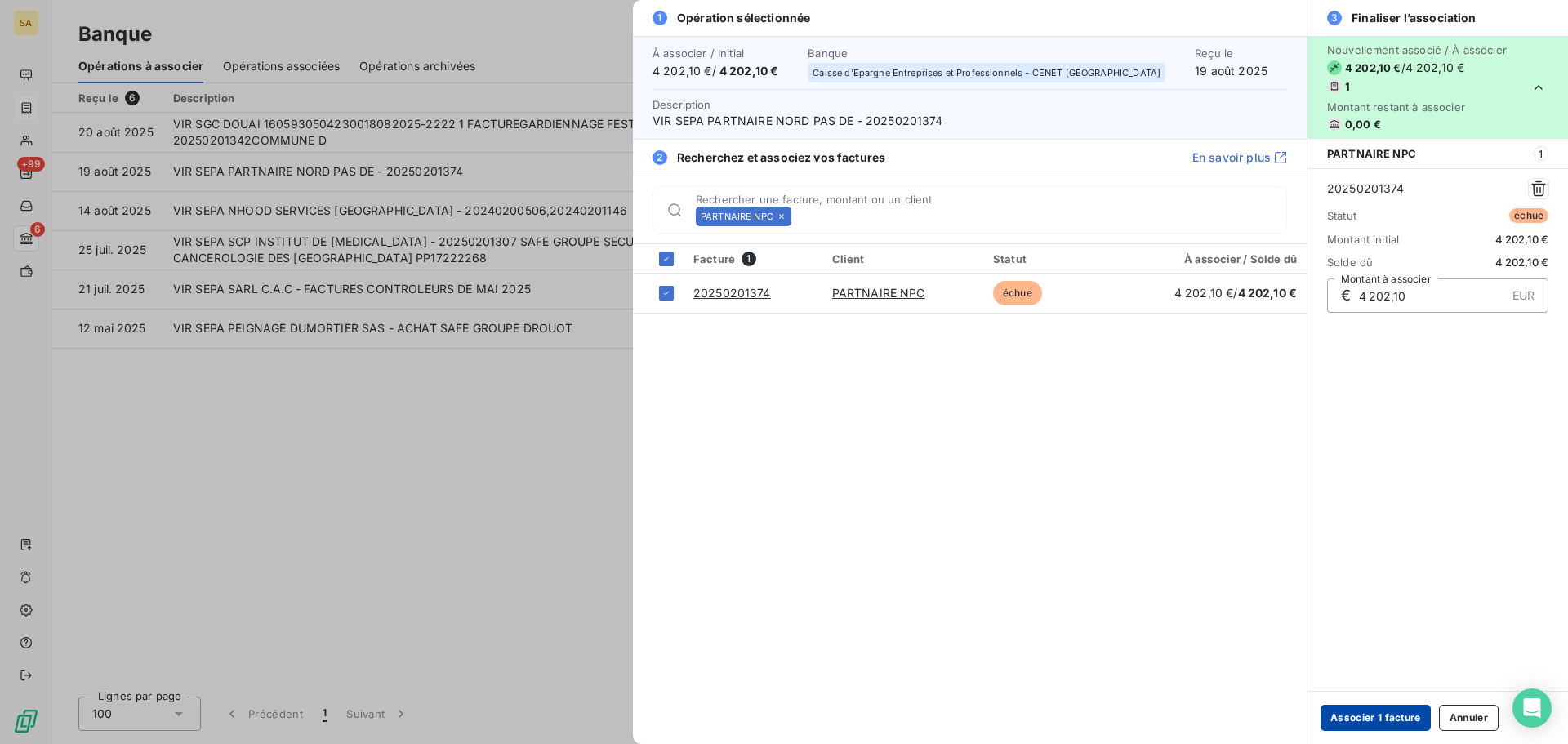
click at [1352, 710] on button "Associer 1 facture" at bounding box center [1375, 718] width 110 height 26
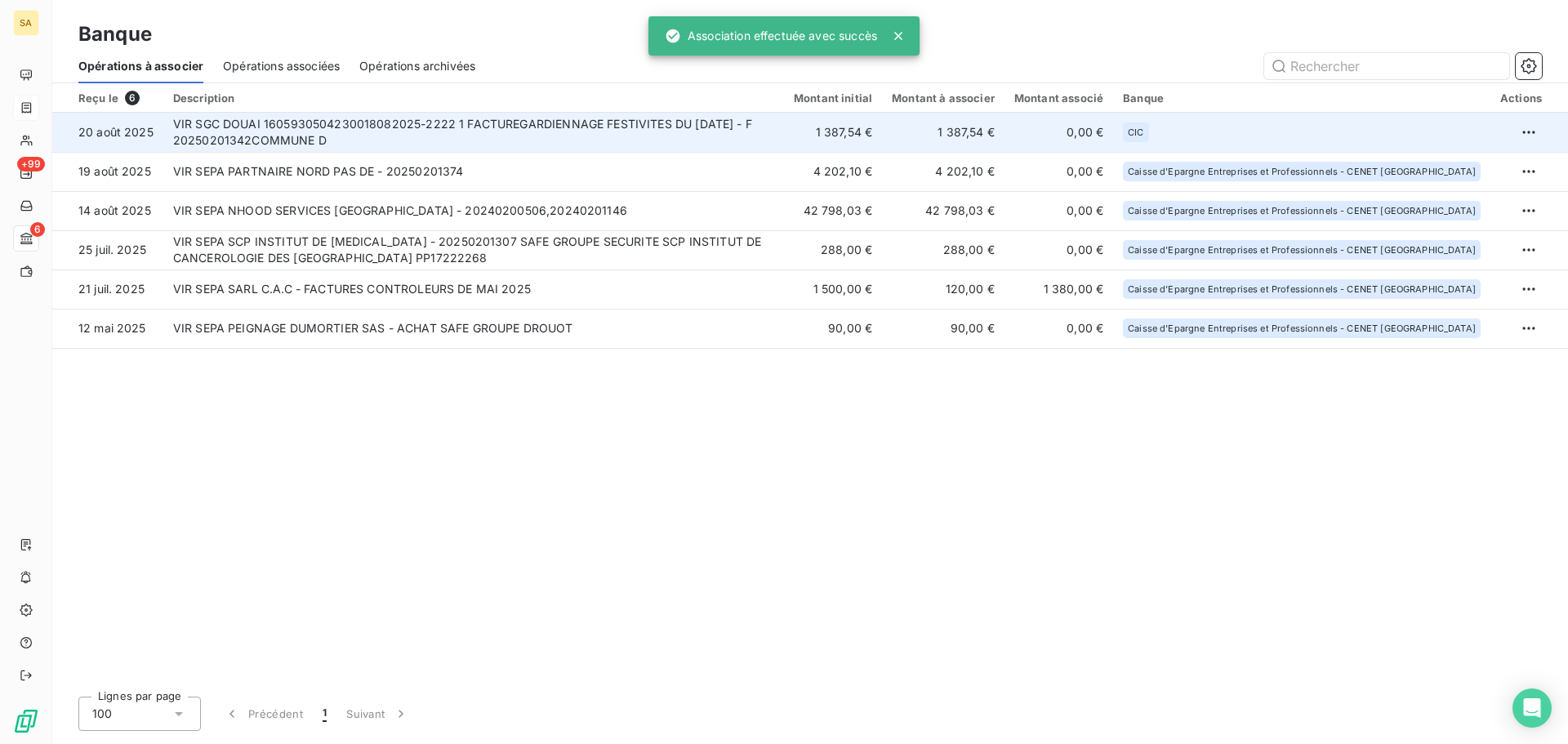
click at [446, 119] on td "VIR SGC DOUAI 1605930504230018082025-2222 1 FACTUREGARDIENNAGE FESTIVITES DU [D…" at bounding box center [474, 132] width 621 height 39
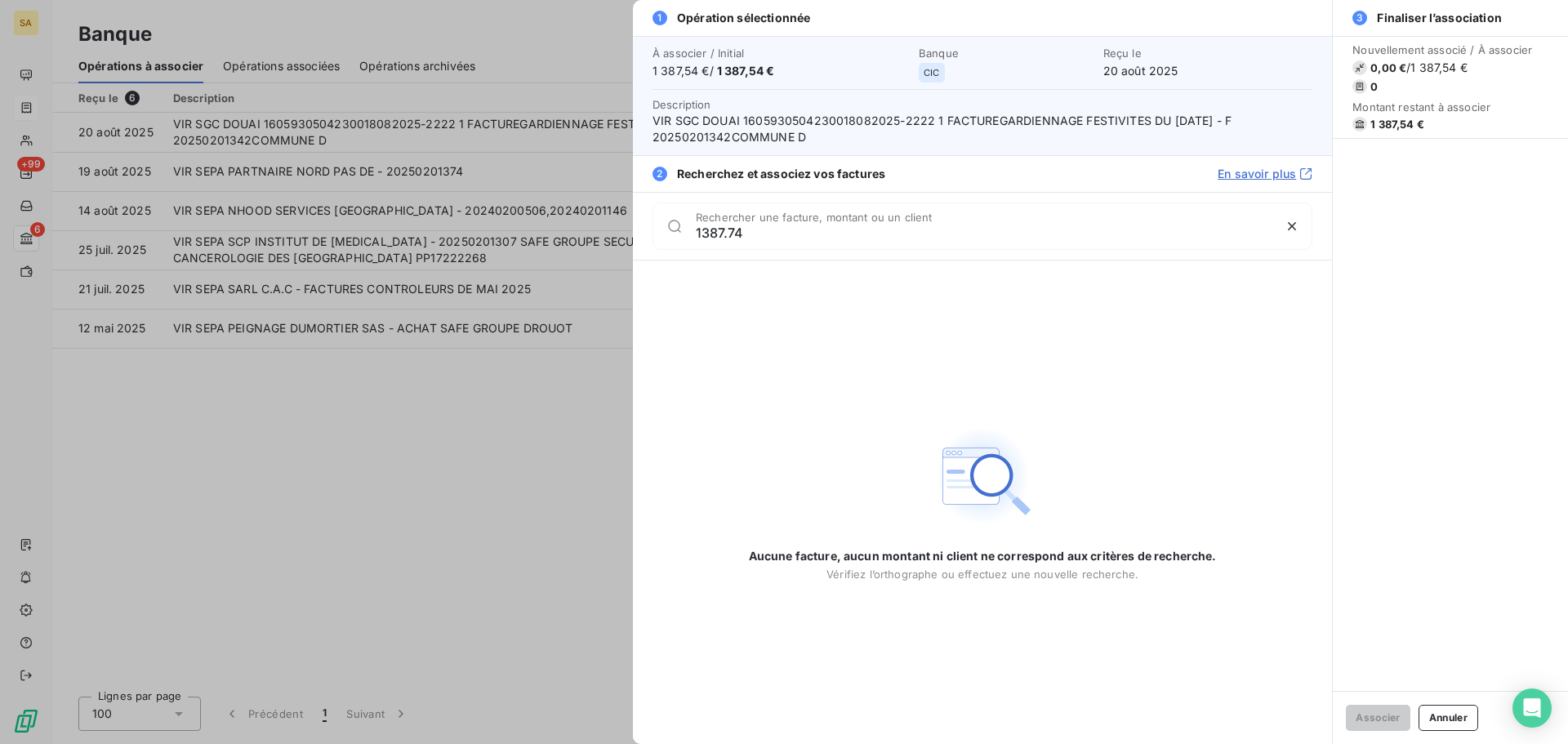
drag, startPoint x: 751, startPoint y: 235, endPoint x: 440, endPoint y: 215, distance: 311.6
click at [440, 744] on div "1 Opération sélectionnée À associer / Initial 1 387,54 € / 1 387,54 € Banque CI…" at bounding box center [784, 744] width 1568 height 0
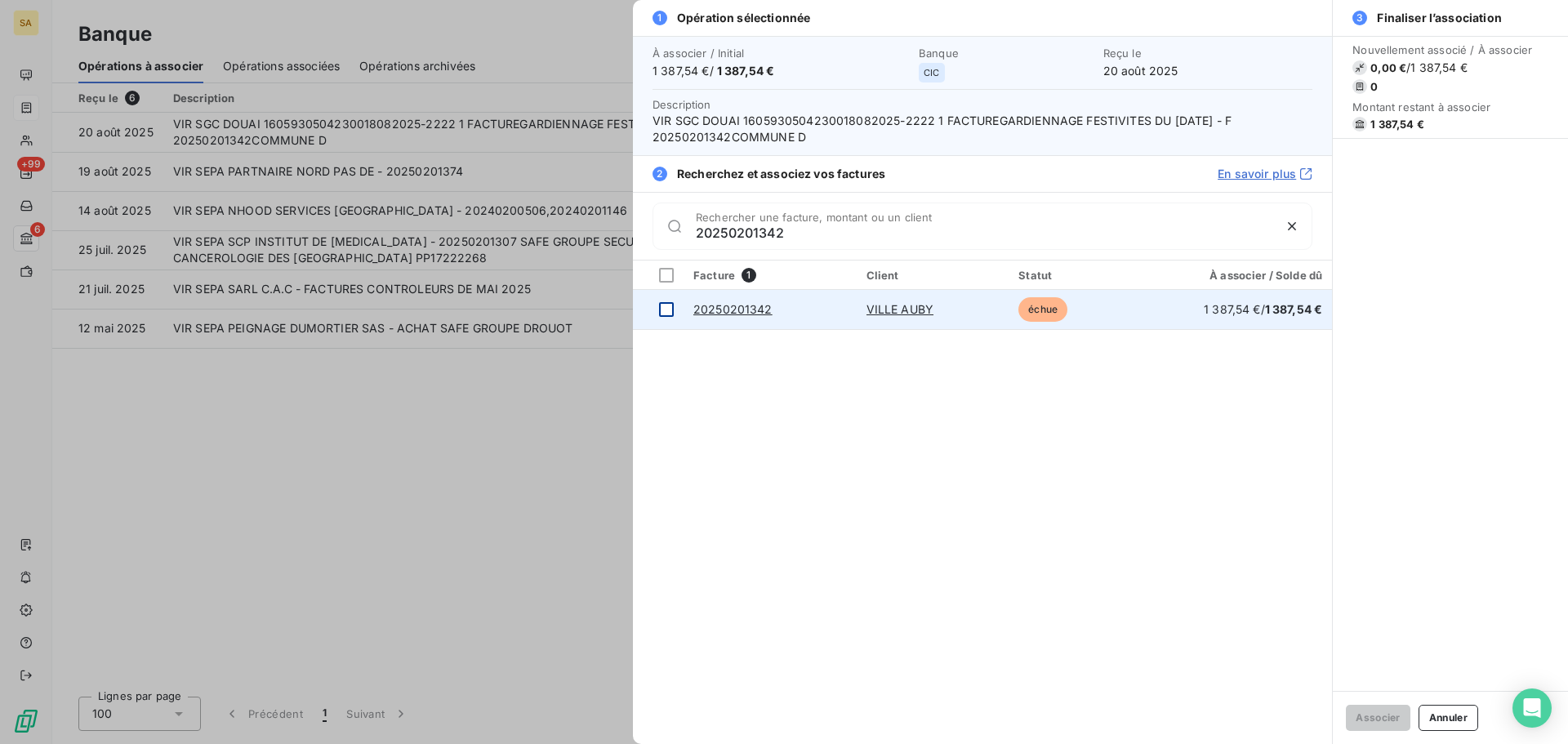
type input "20250201342"
click at [664, 311] on div at bounding box center [666, 310] width 14 height 14
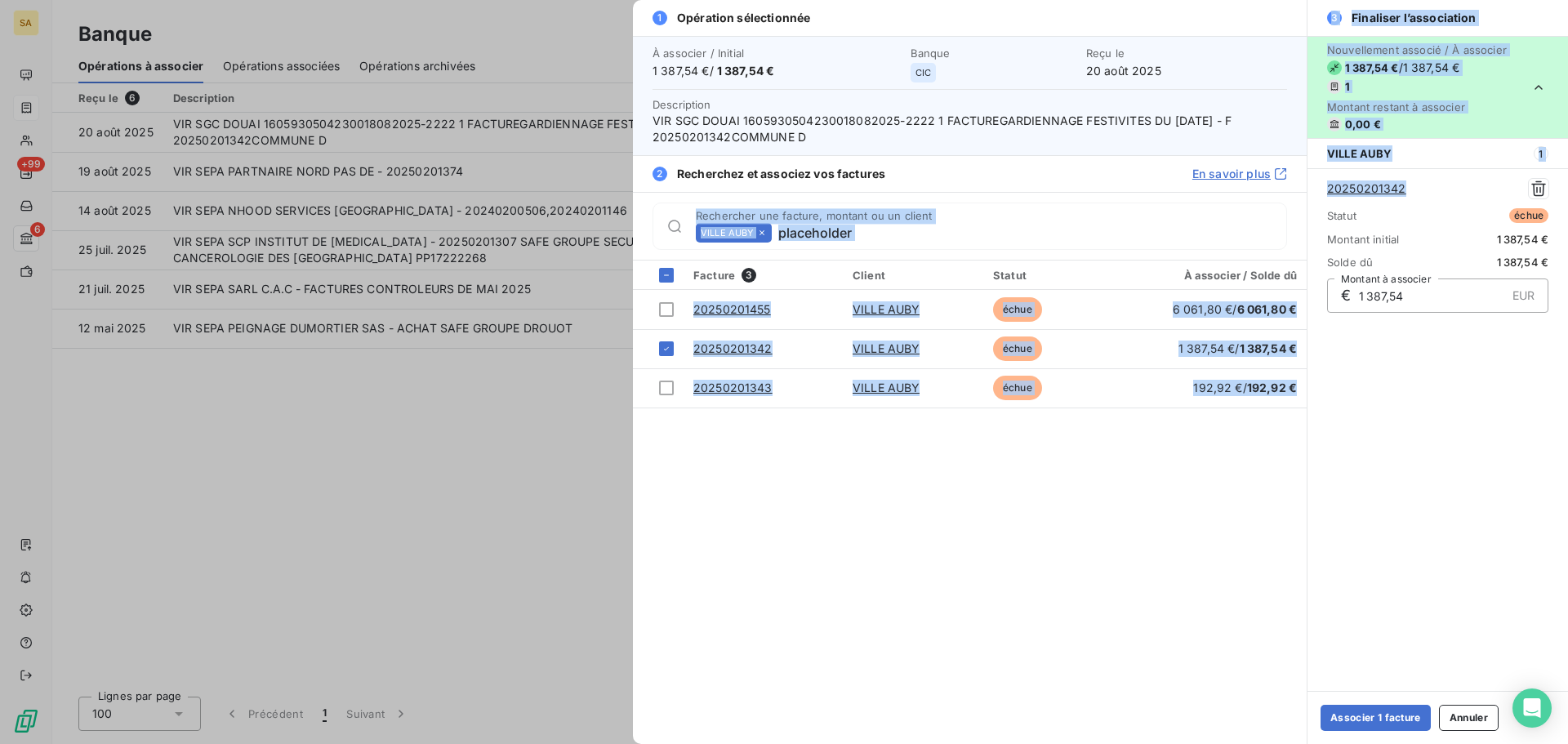
drag, startPoint x: 1423, startPoint y: 187, endPoint x: 1304, endPoint y: 189, distance: 119.0
click at [1304, 189] on div "1 Opération sélectionnée À associer / Initial 1 387,54 € / 1 387,54 € Banque CI…" at bounding box center [1100, 372] width 935 height 744
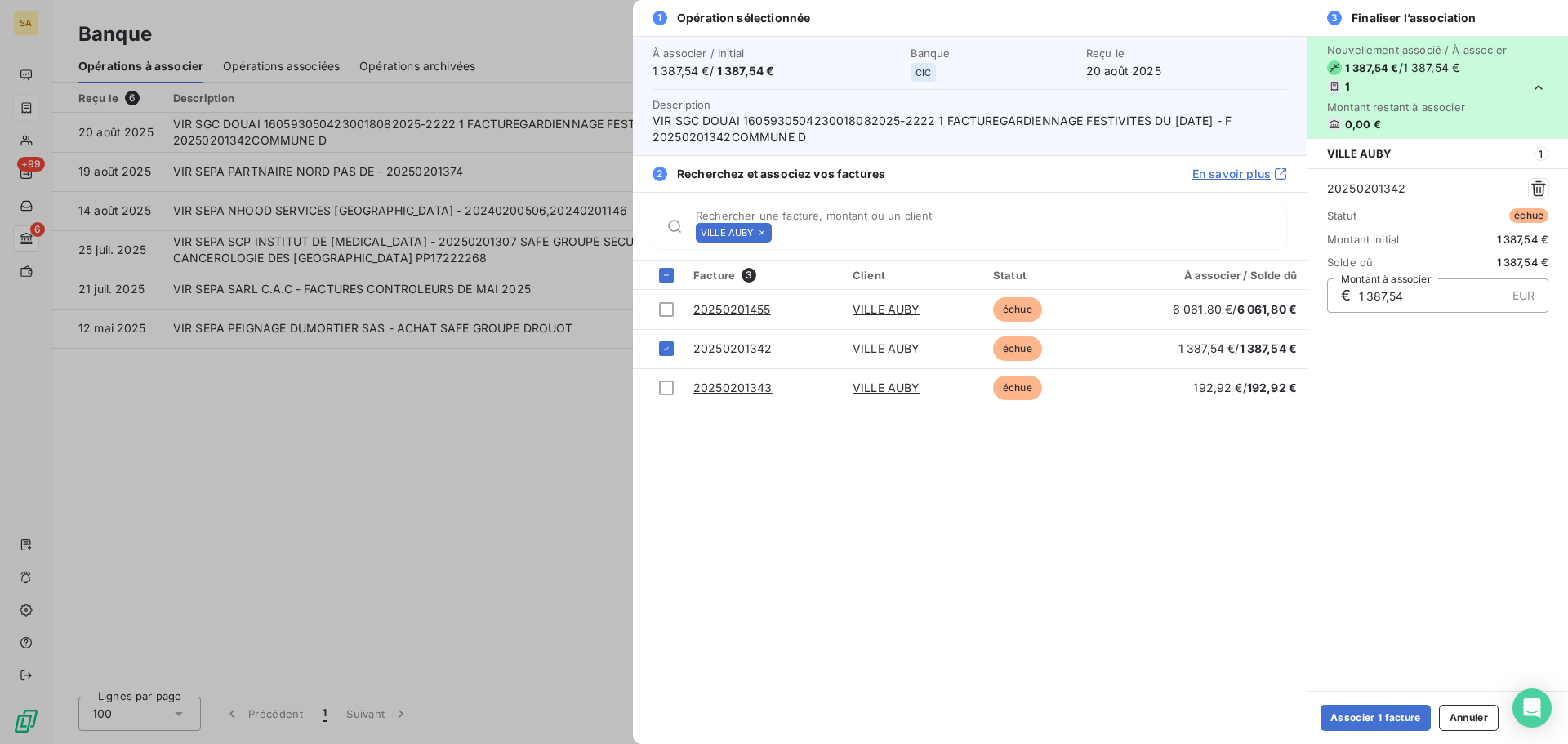
drag, startPoint x: 1426, startPoint y: 411, endPoint x: 1420, endPoint y: 367, distance: 44.4
click at [1427, 408] on div "Nouvellement associé / À associer 1 387,54 € / 1 387,54 € 1 Montant restant à a…" at bounding box center [1437, 363] width 260 height 656
drag, startPoint x: 1415, startPoint y: 188, endPoint x: 1325, endPoint y: 193, distance: 90.1
click at [1325, 193] on div "20250201342 Statut échue Montant initial 1 387,54 € Solde dû 1 387,54 € € 1 387…" at bounding box center [1437, 245] width 260 height 155
copy link "20250201342"
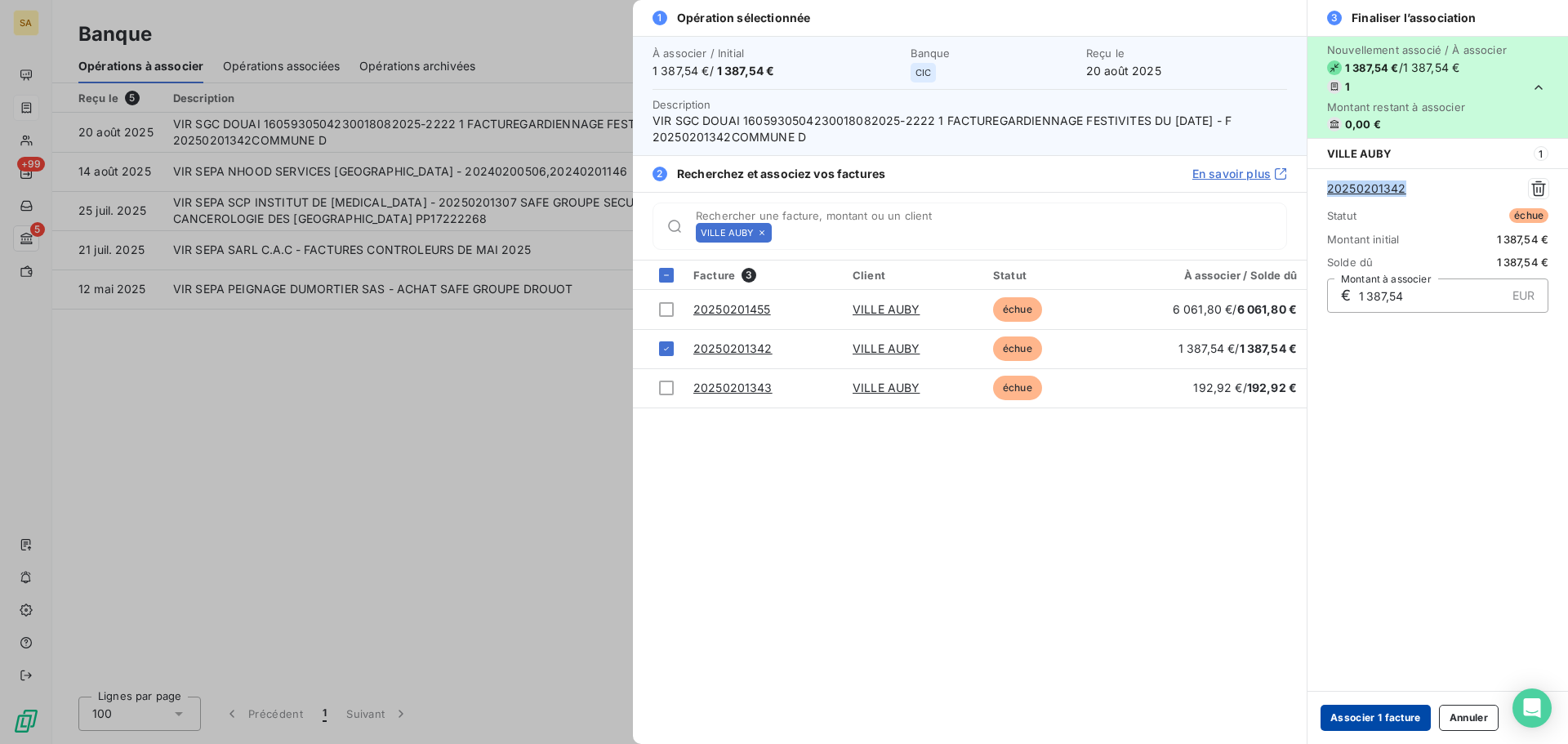
click at [1364, 719] on button "Associer 1 facture" at bounding box center [1375, 718] width 110 height 26
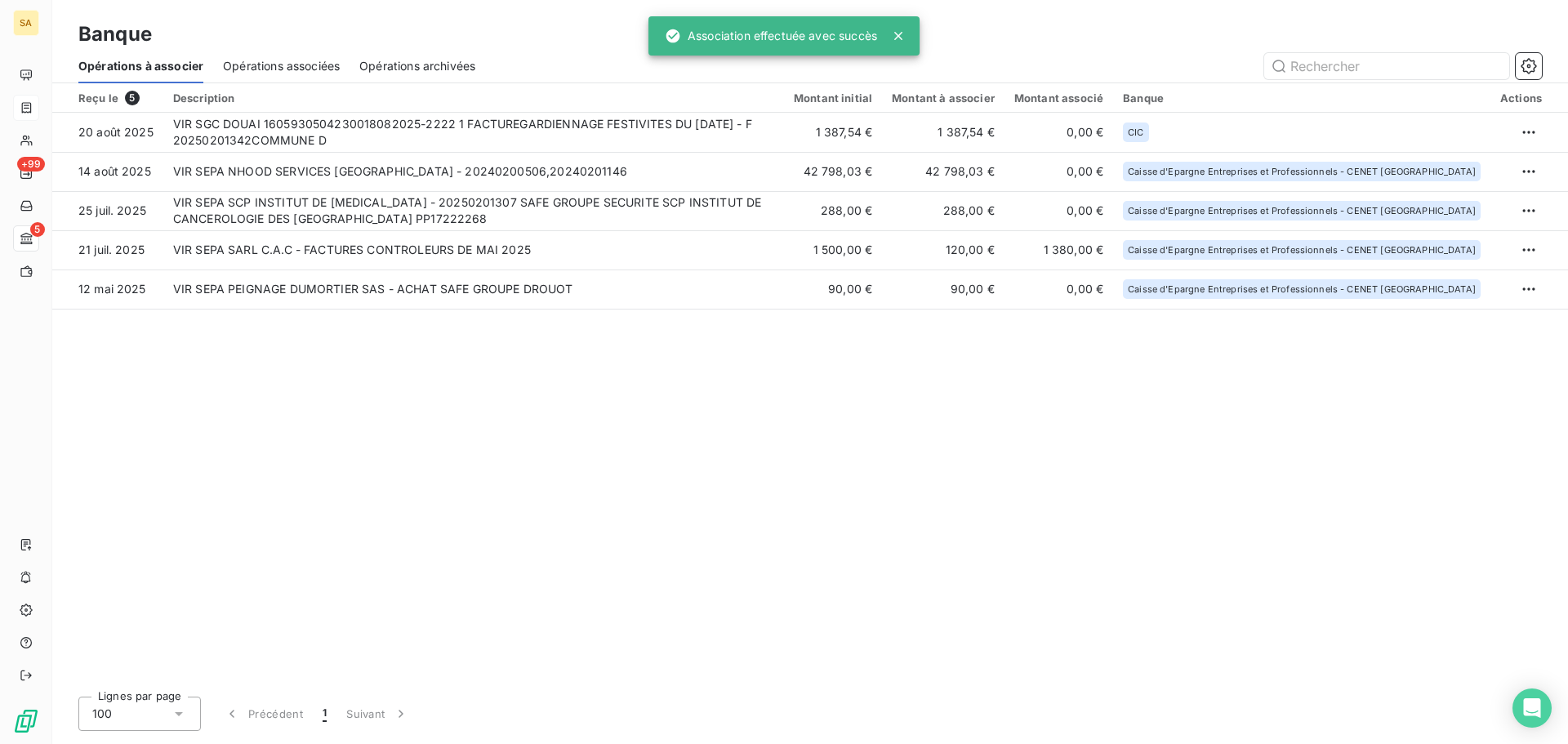
click at [711, 398] on div "Reçu le 5 Description Montant initial Montant à associer Montant associé Banque…" at bounding box center [810, 384] width 1516 height 601
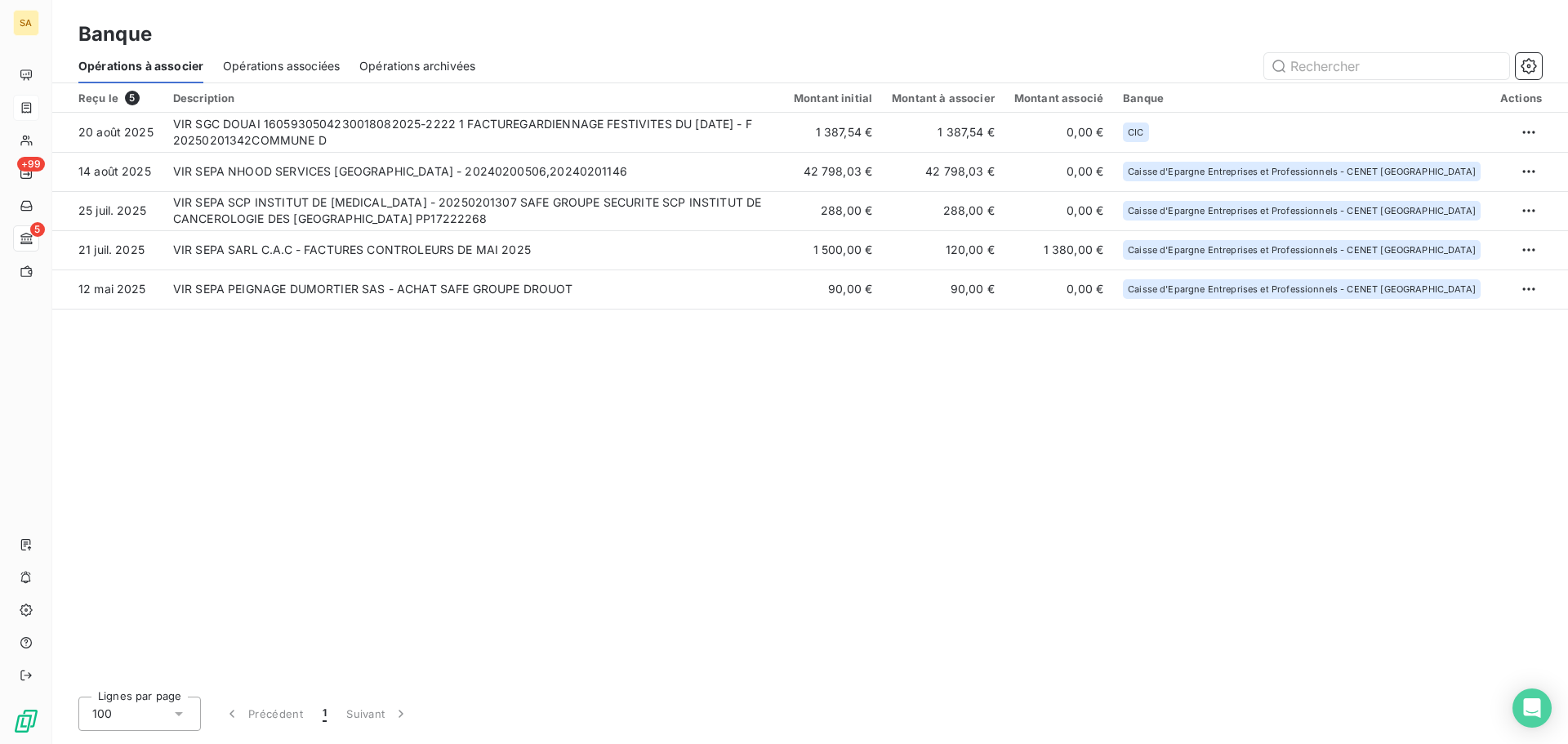
click at [404, 383] on div "Reçu le 5 Description Montant initial Montant à associer Montant associé Banque…" at bounding box center [810, 384] width 1516 height 601
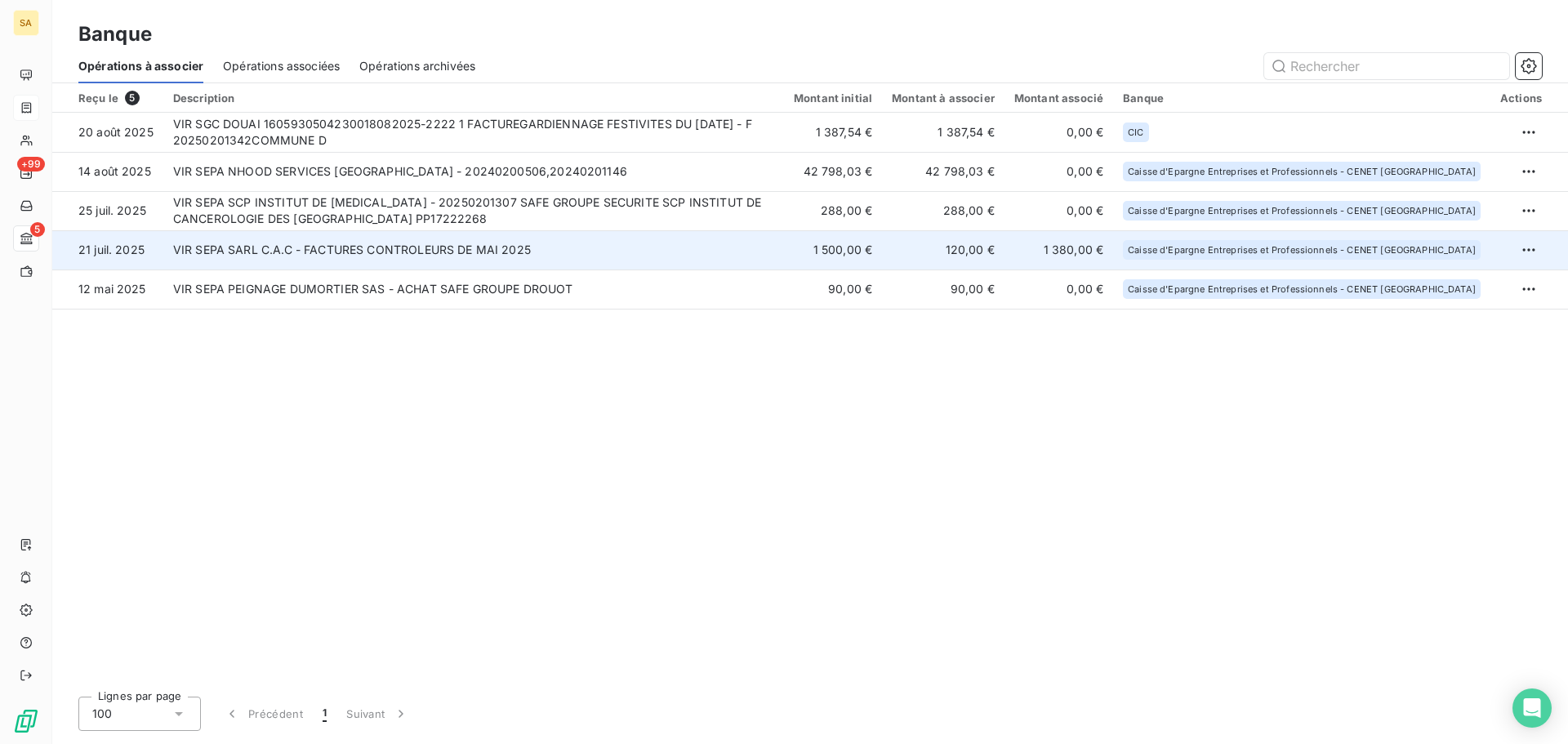
click at [356, 254] on td "VIR SEPA SARL C.A.C - FACTURES CONTROLEURS DE MAI 2025" at bounding box center [474, 250] width 621 height 39
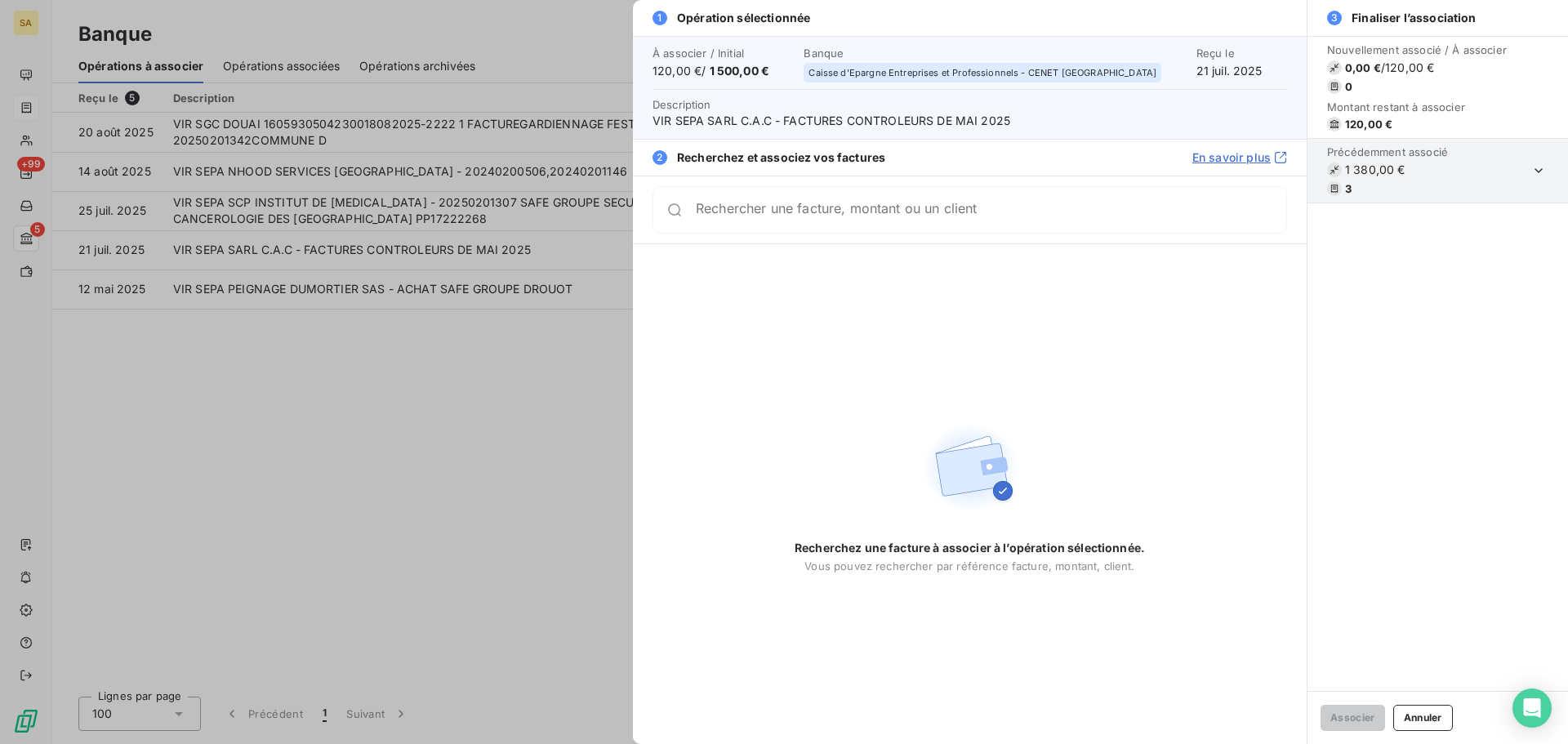
click at [373, 407] on div at bounding box center [784, 372] width 1568 height 744
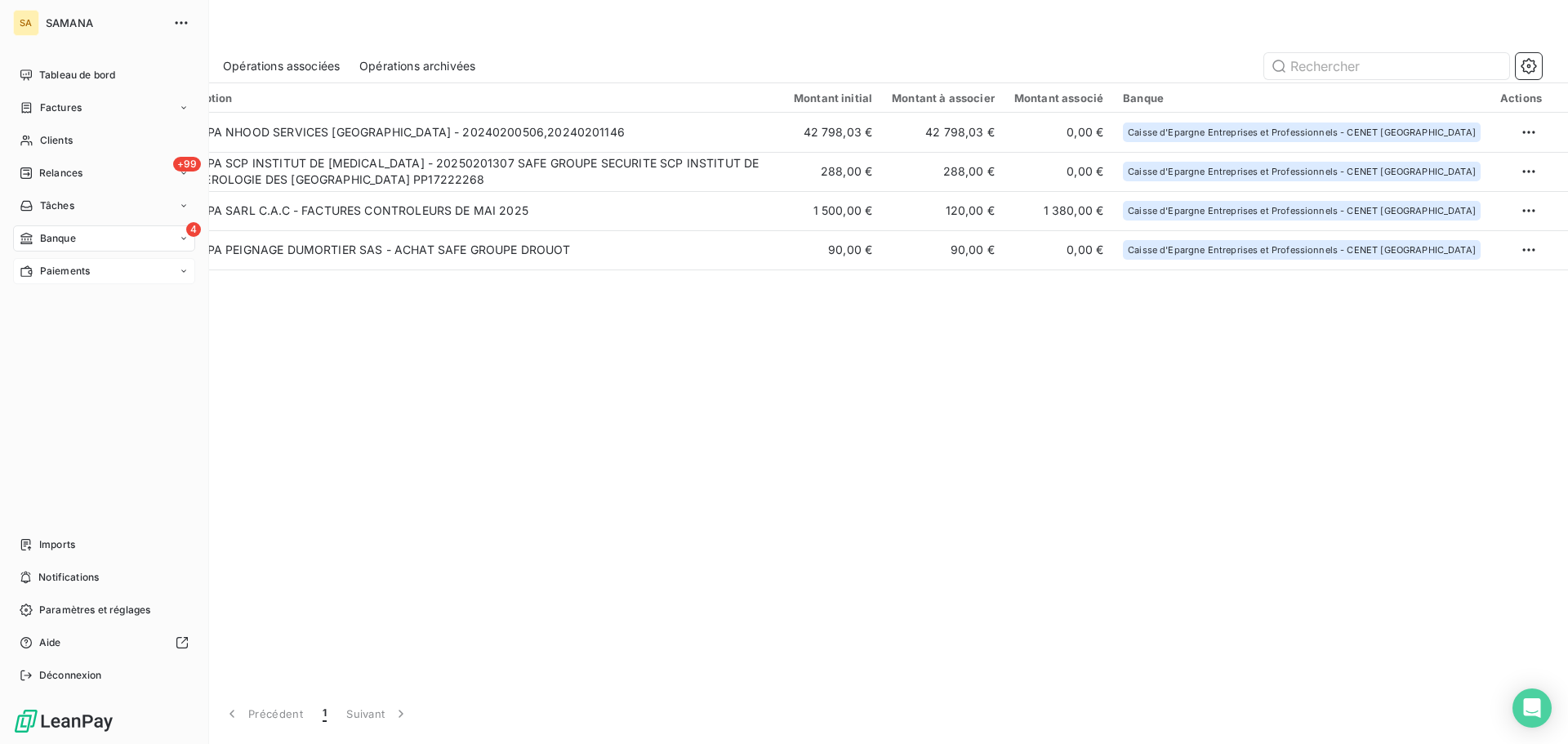
click at [40, 272] on span "Paiements" at bounding box center [65, 271] width 50 height 14
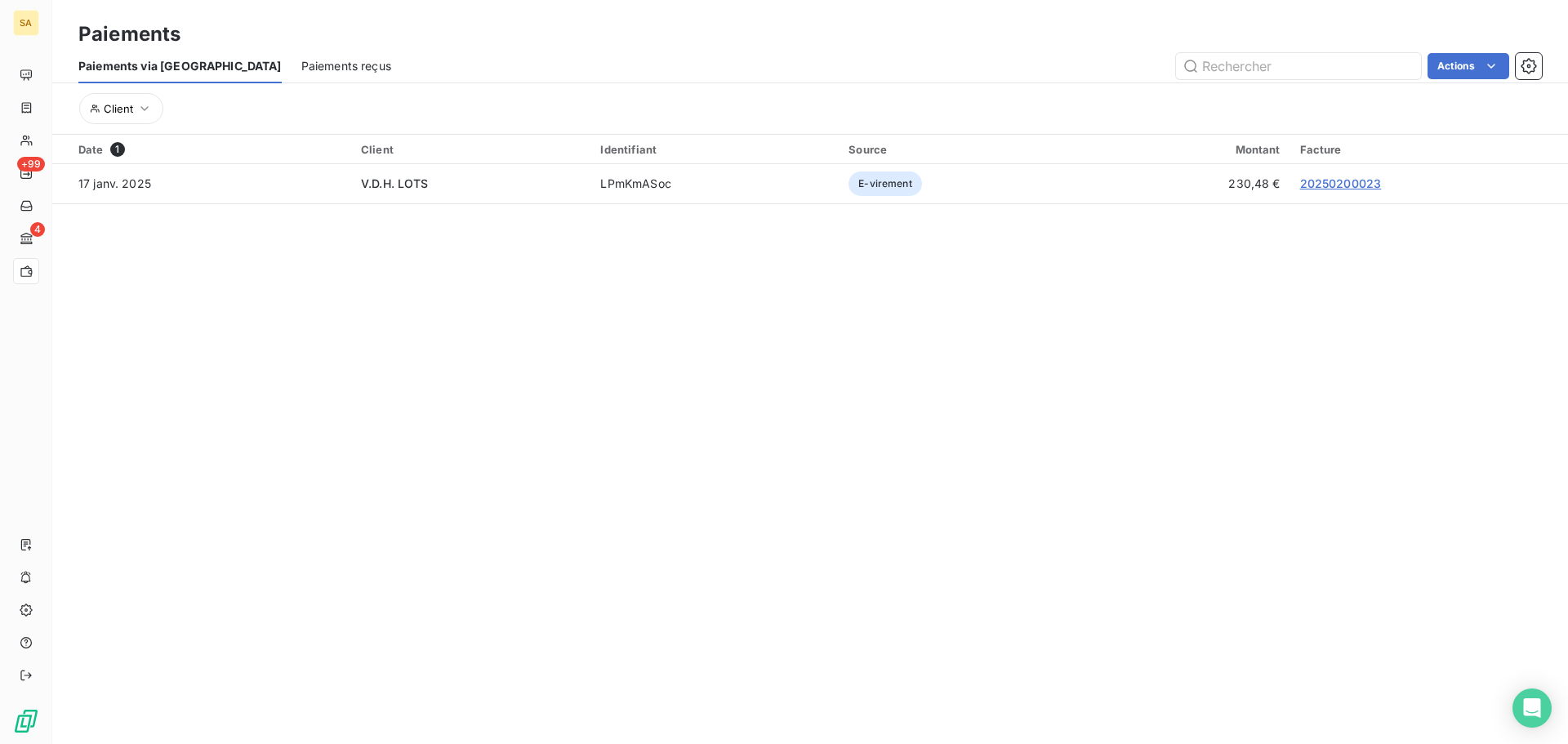
click at [302, 62] on span "Paiements reçus" at bounding box center [347, 65] width 90 height 16
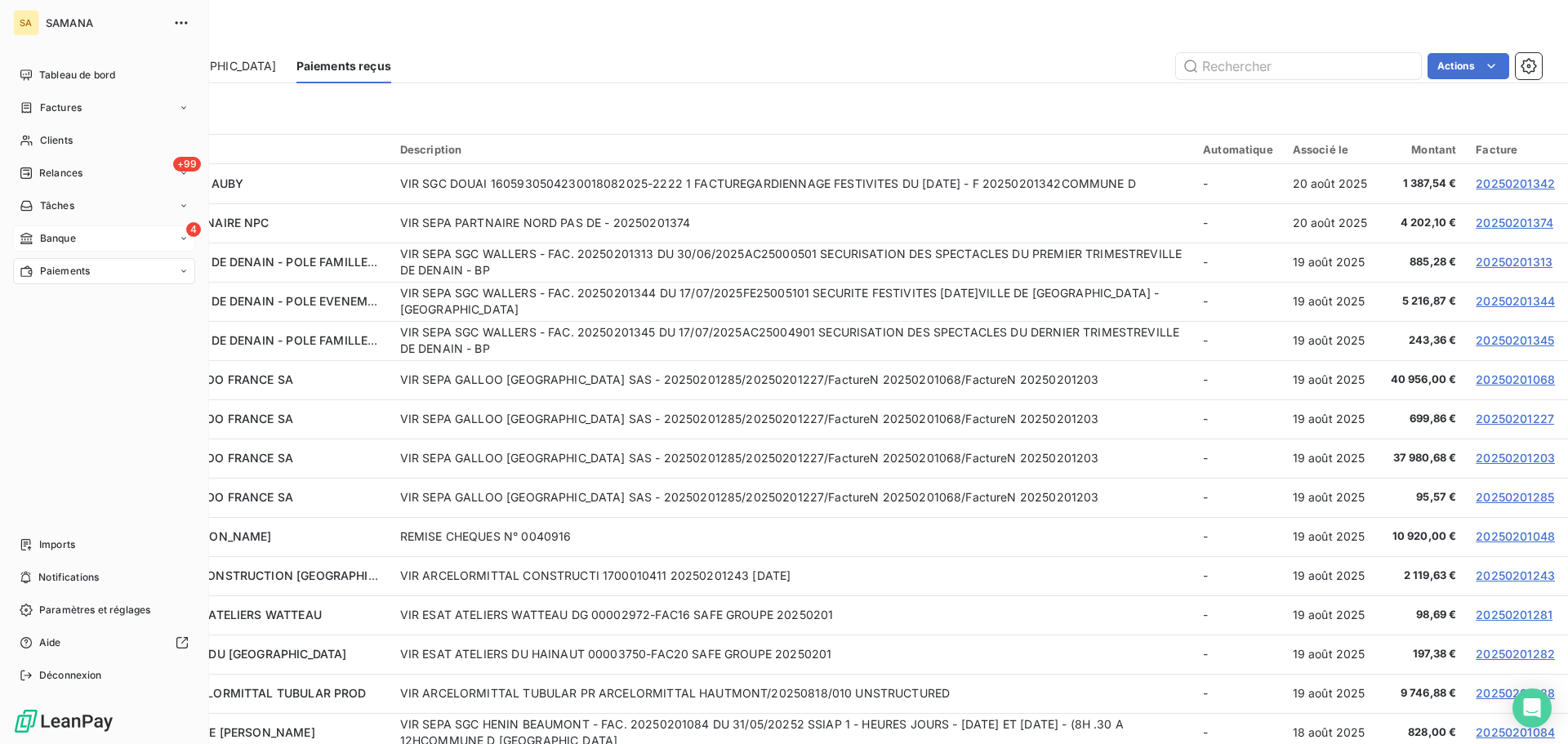
click at [36, 245] on div "Banque" at bounding box center [47, 238] width 57 height 14
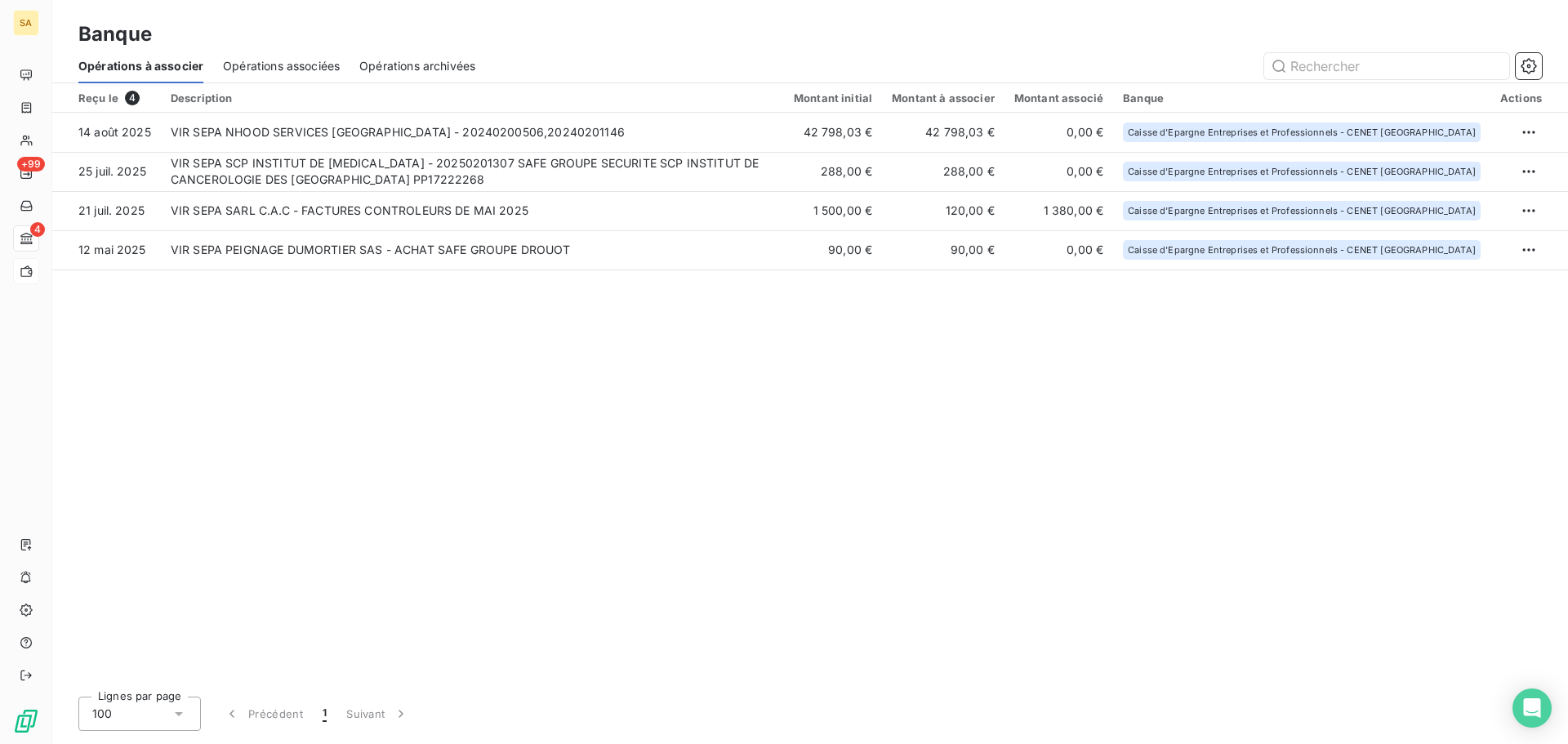
click at [824, 396] on div "Reçu le 4 Description Montant initial Montant à associer Montant associé Banque…" at bounding box center [810, 384] width 1516 height 601
